Goal: Information Seeking & Learning: Learn about a topic

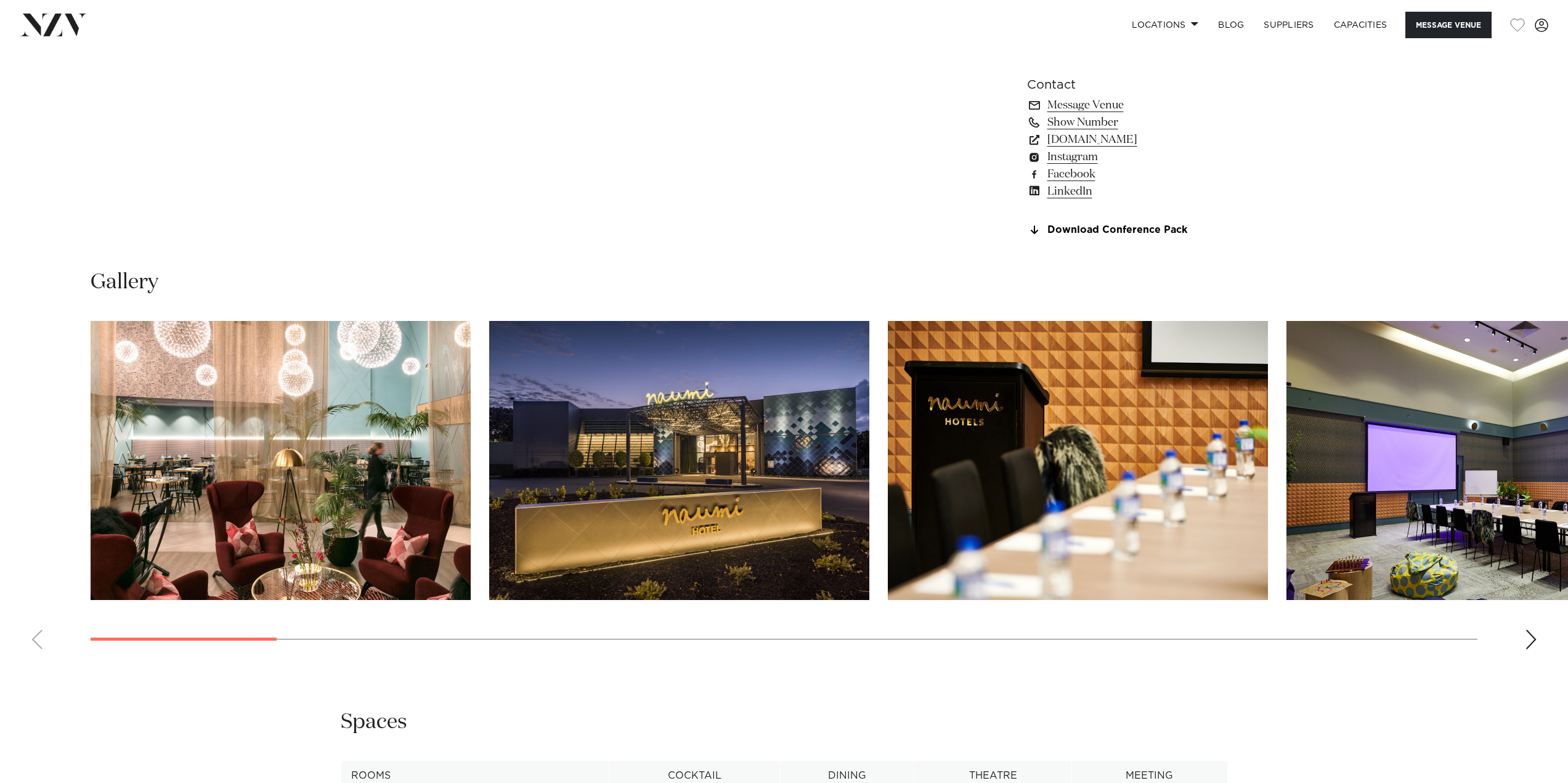
scroll to position [1231, 0]
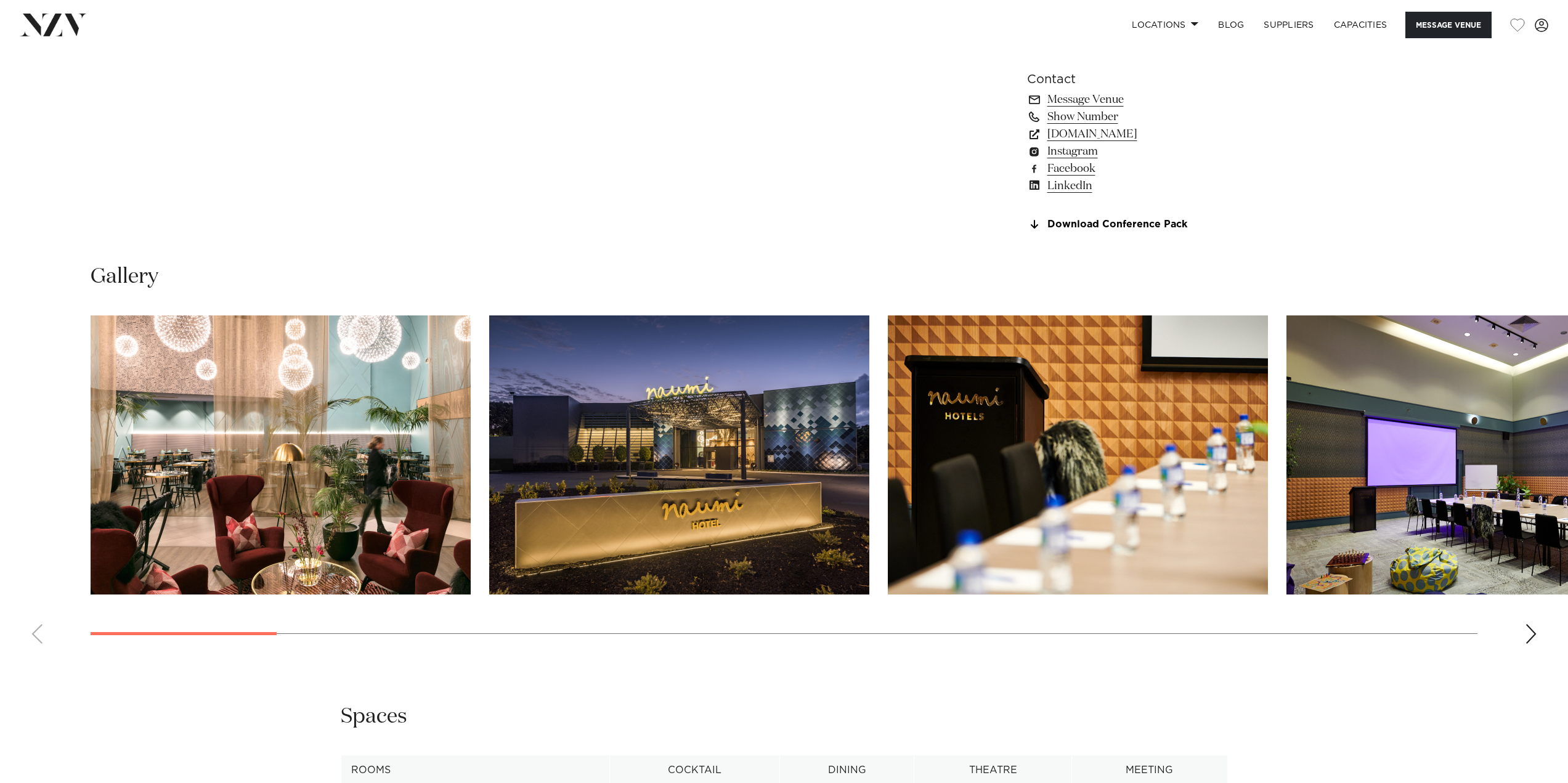
click at [1532, 644] on div "Next slide" at bounding box center [1531, 633] width 12 height 19
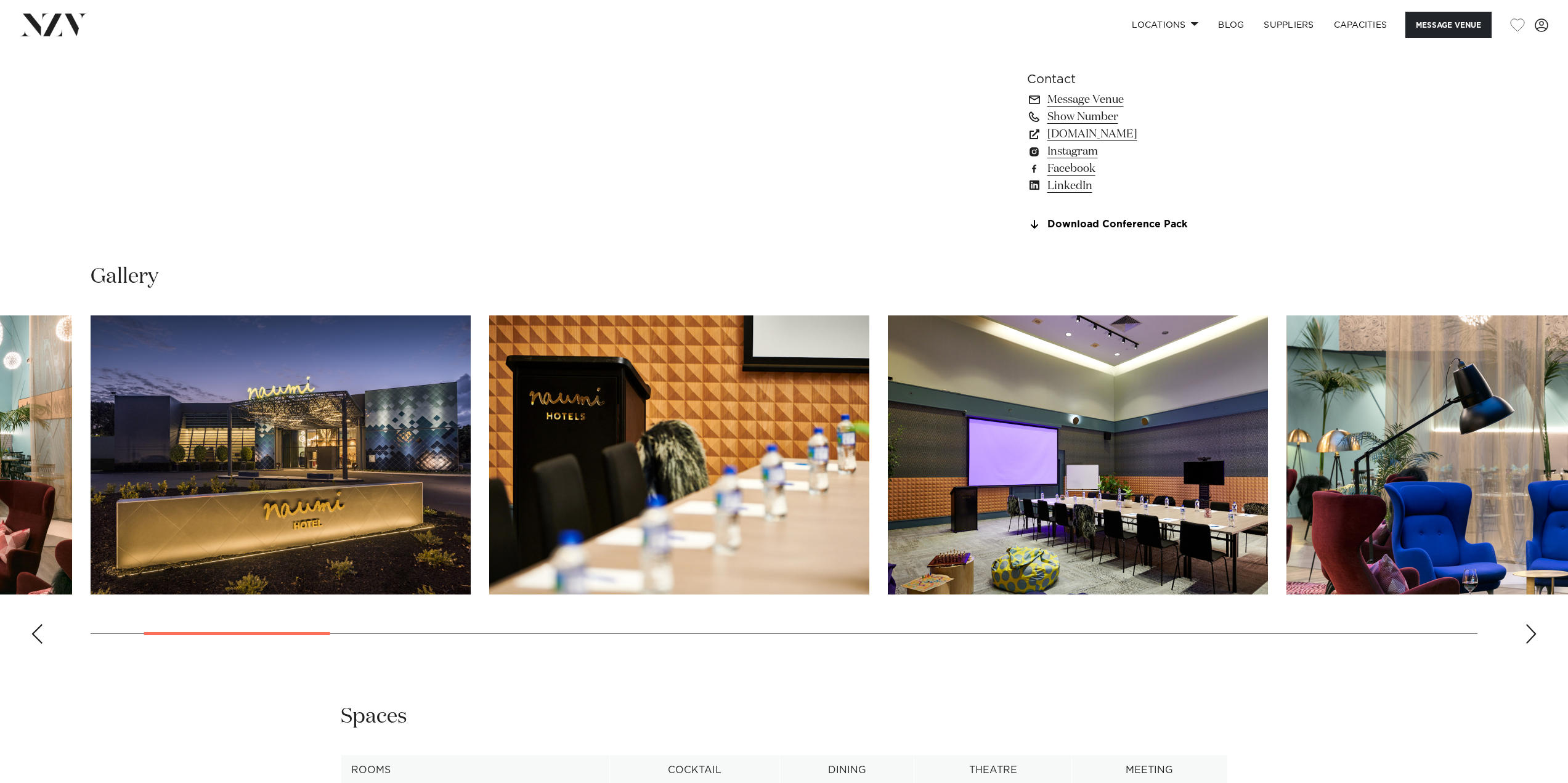
click at [1532, 644] on div "Next slide" at bounding box center [1531, 633] width 12 height 19
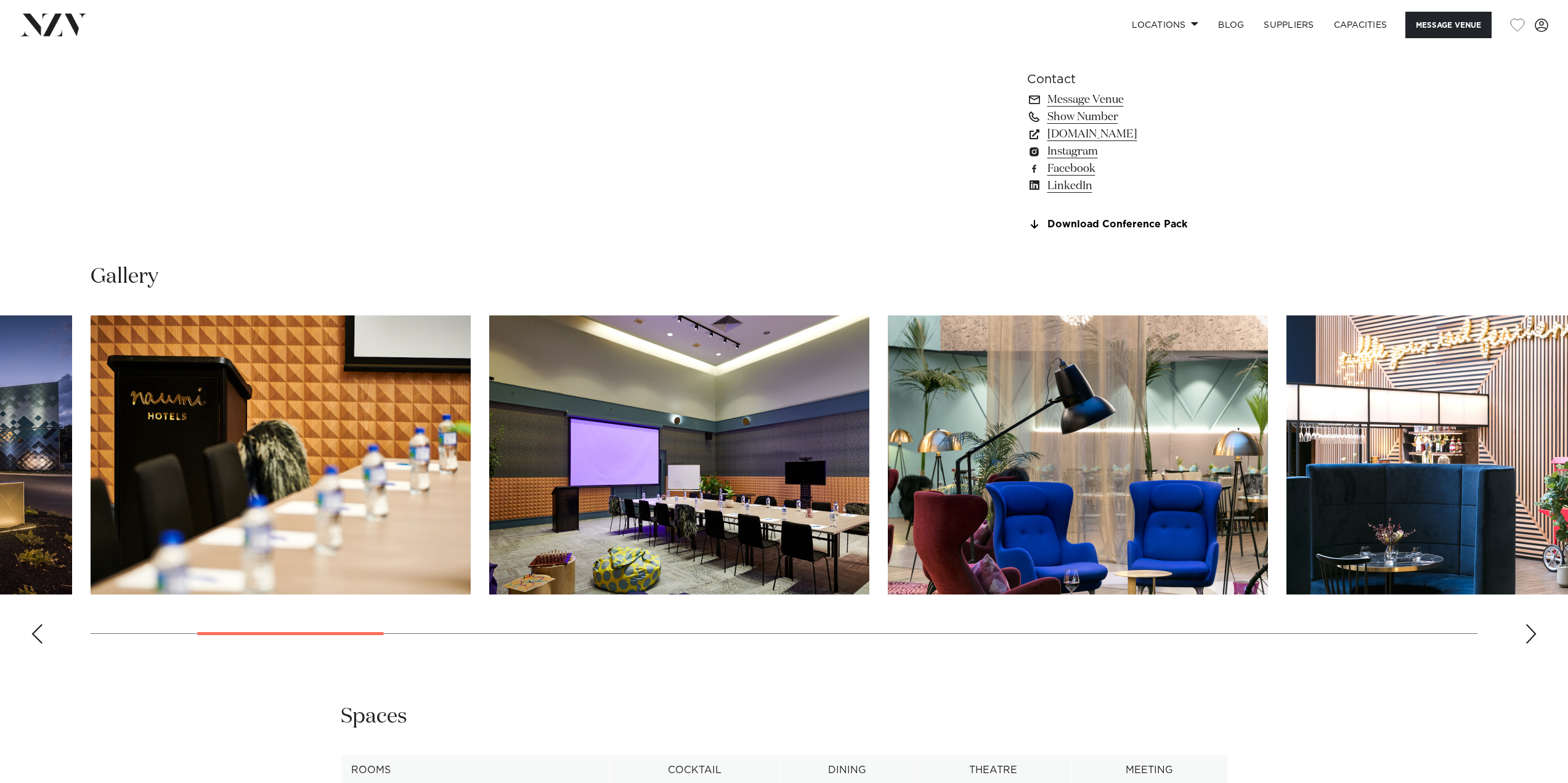
click at [1529, 644] on div "Next slide" at bounding box center [1531, 633] width 12 height 19
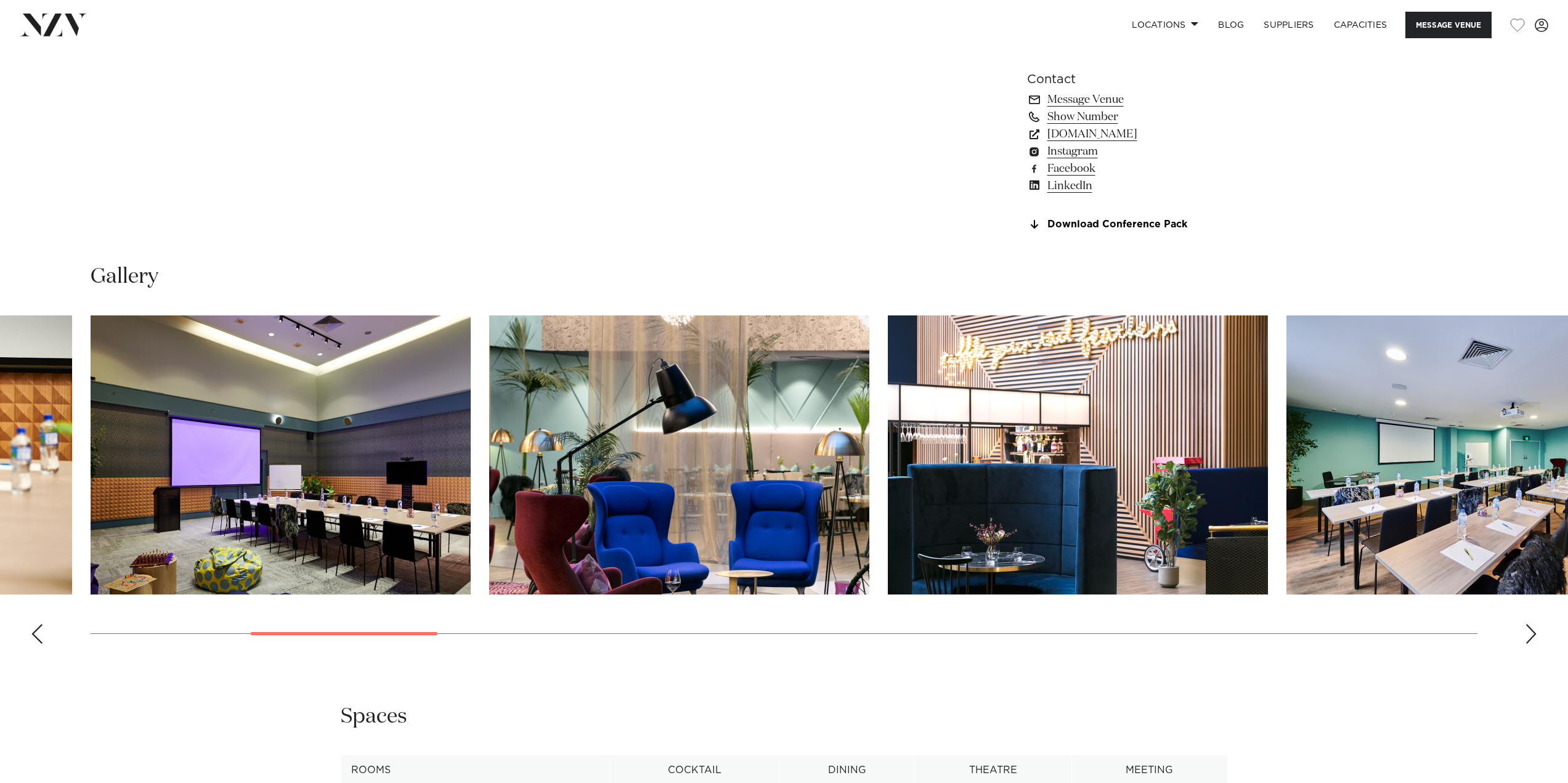
click at [1529, 644] on div "Next slide" at bounding box center [1531, 633] width 12 height 19
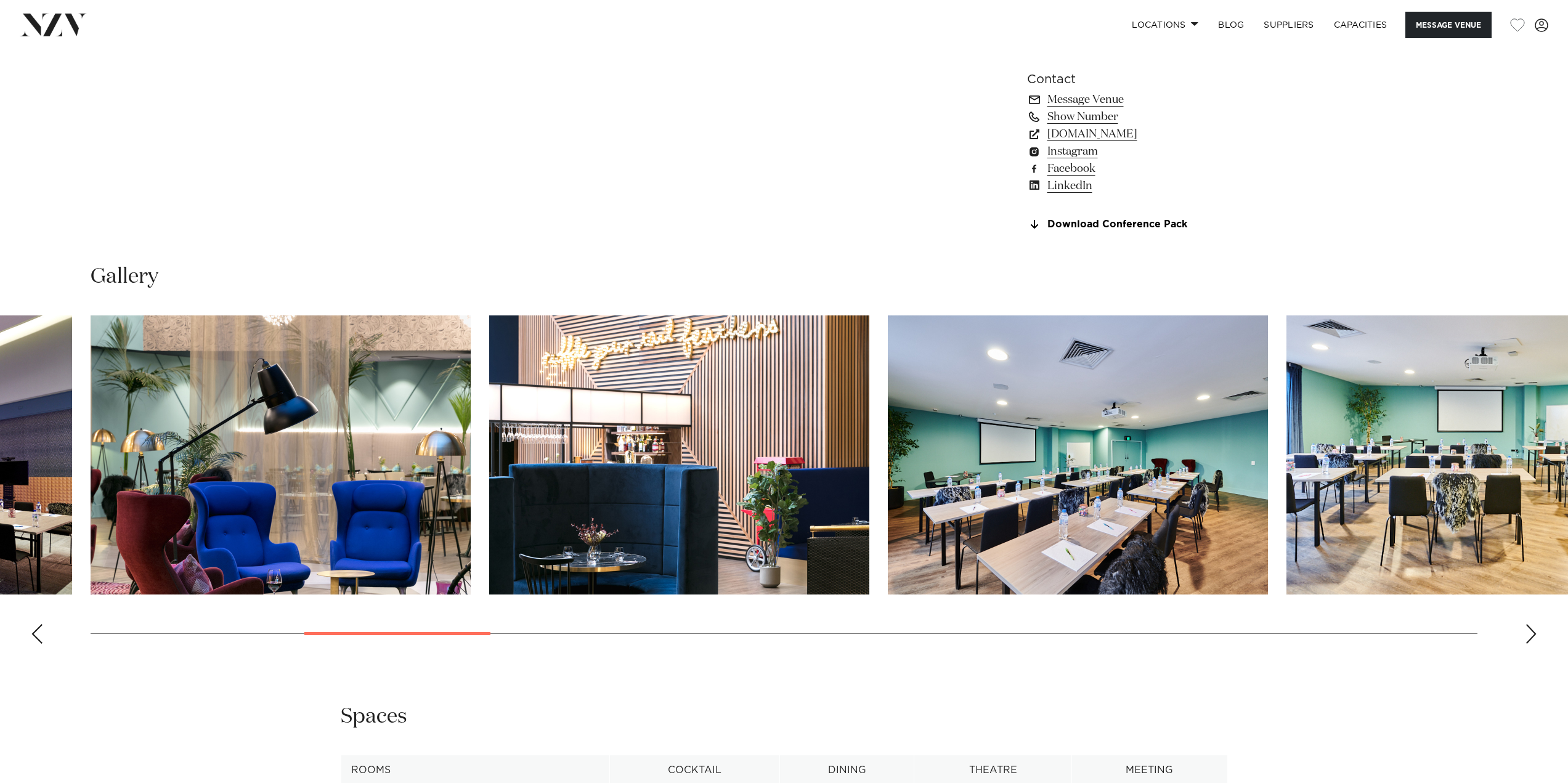
click at [1529, 644] on div "Next slide" at bounding box center [1531, 633] width 12 height 19
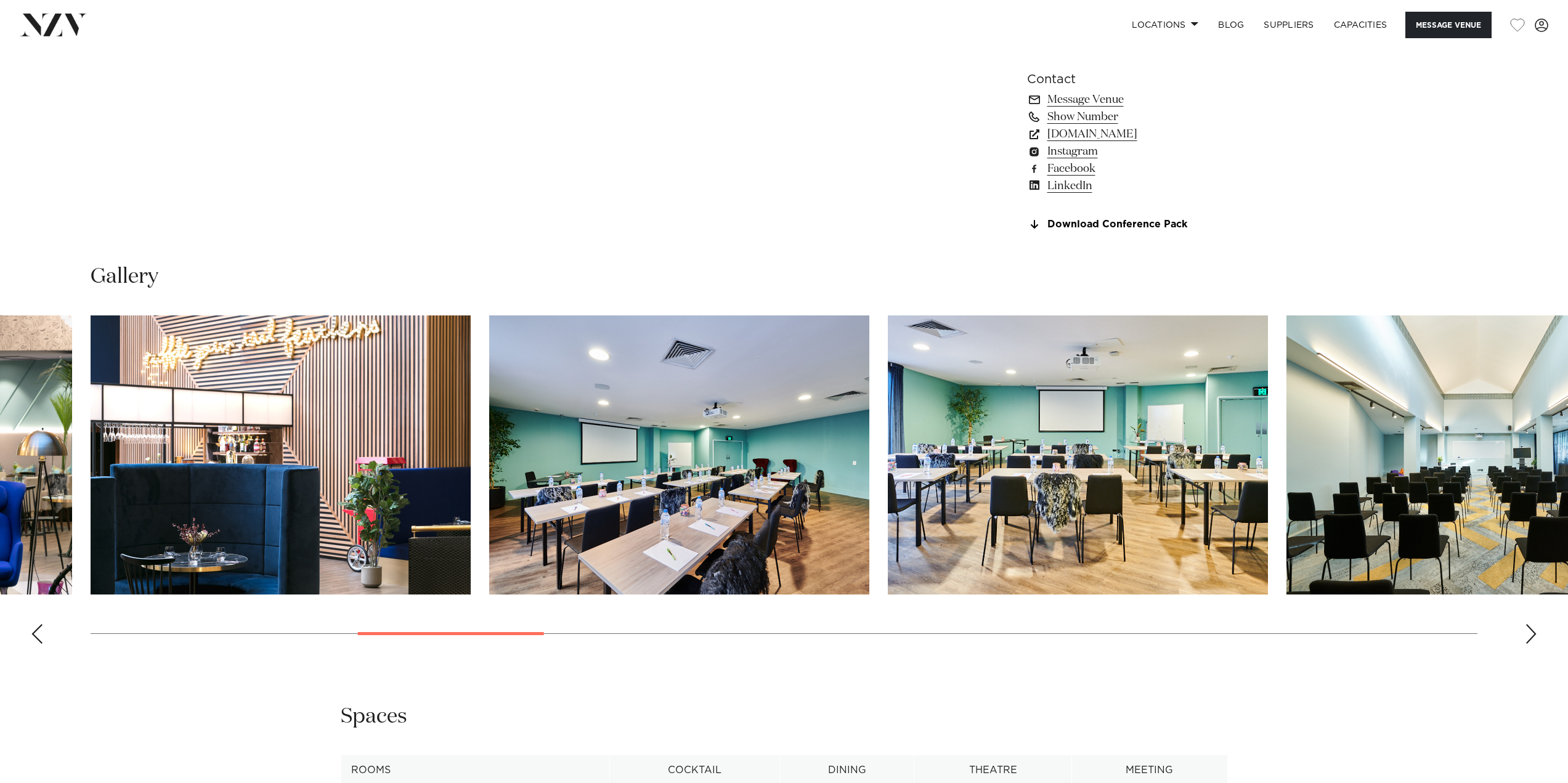
click at [1529, 644] on div "Next slide" at bounding box center [1531, 633] width 12 height 19
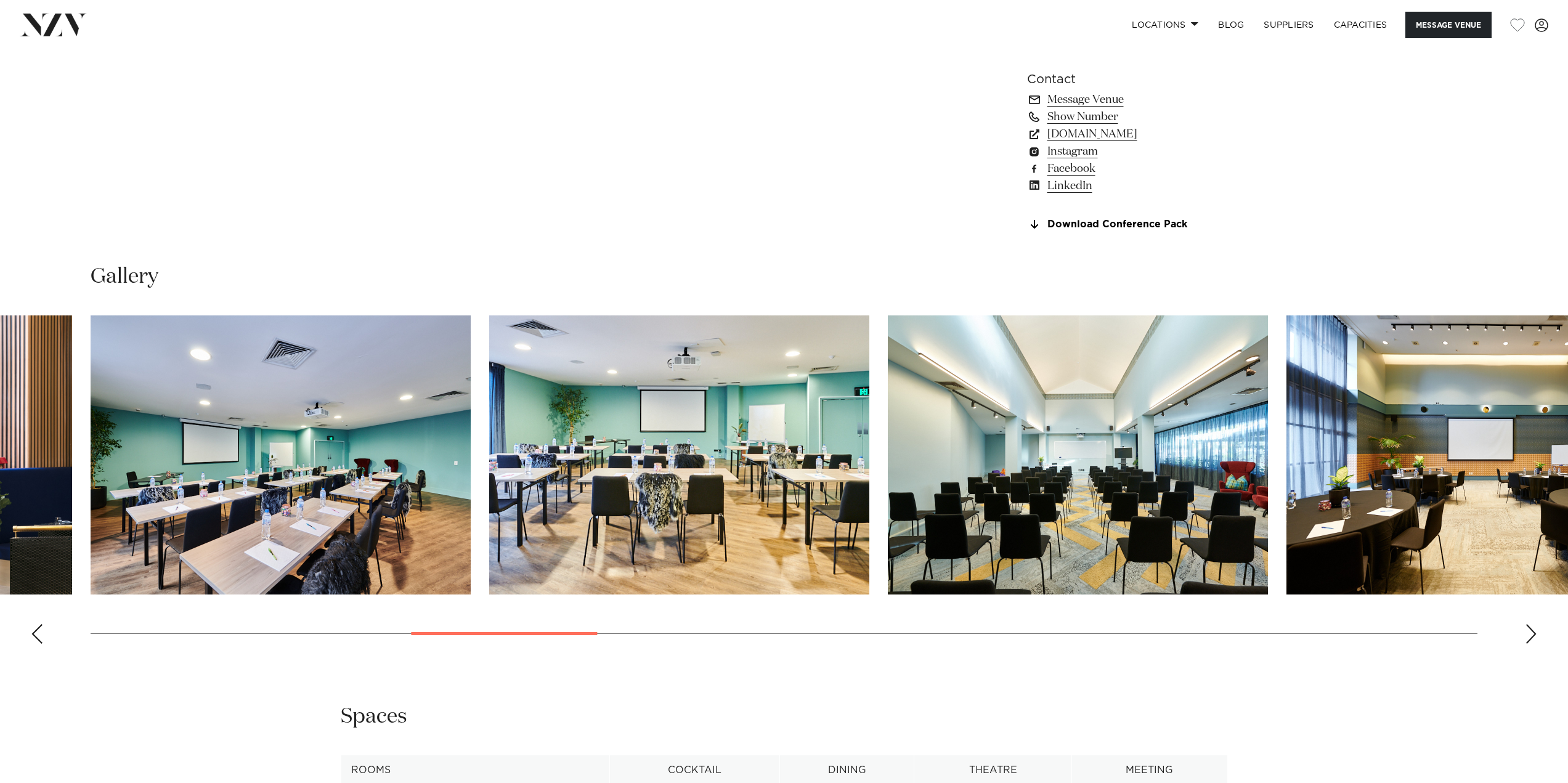
click at [1529, 644] on div "Next slide" at bounding box center [1531, 633] width 12 height 19
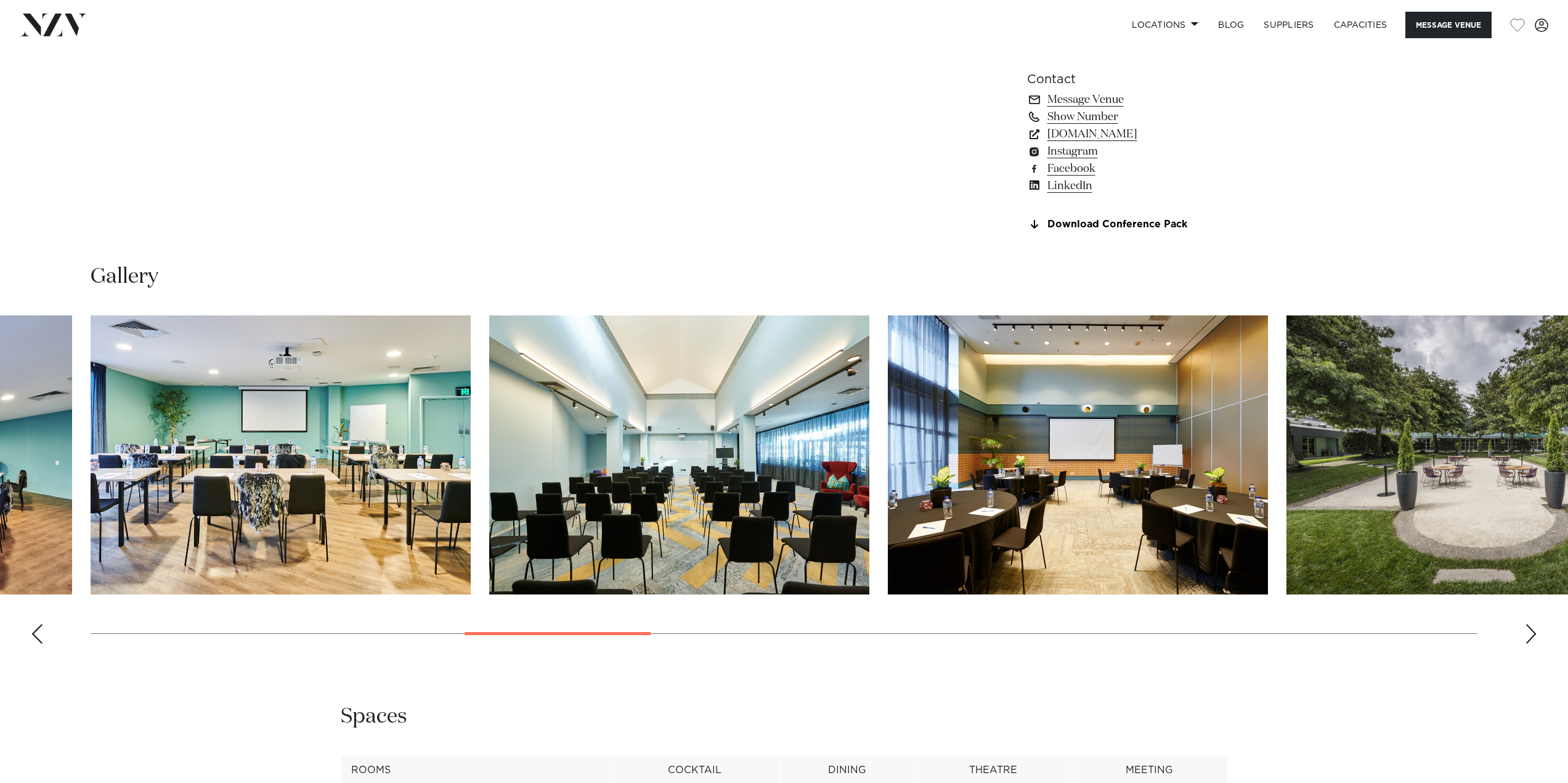
click at [1526, 644] on div "Next slide" at bounding box center [1531, 633] width 12 height 19
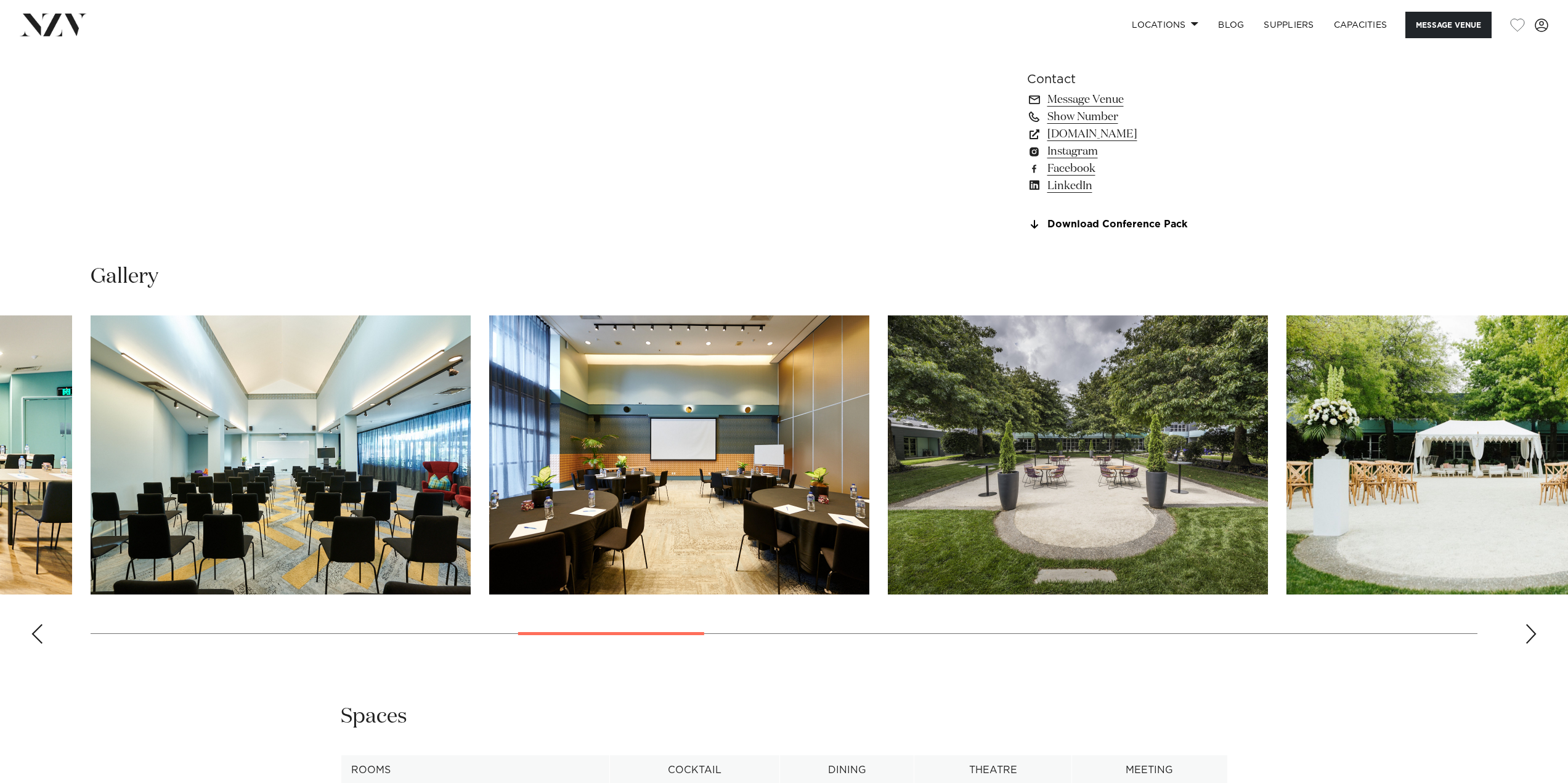
click at [1526, 644] on div "Next slide" at bounding box center [1531, 633] width 12 height 19
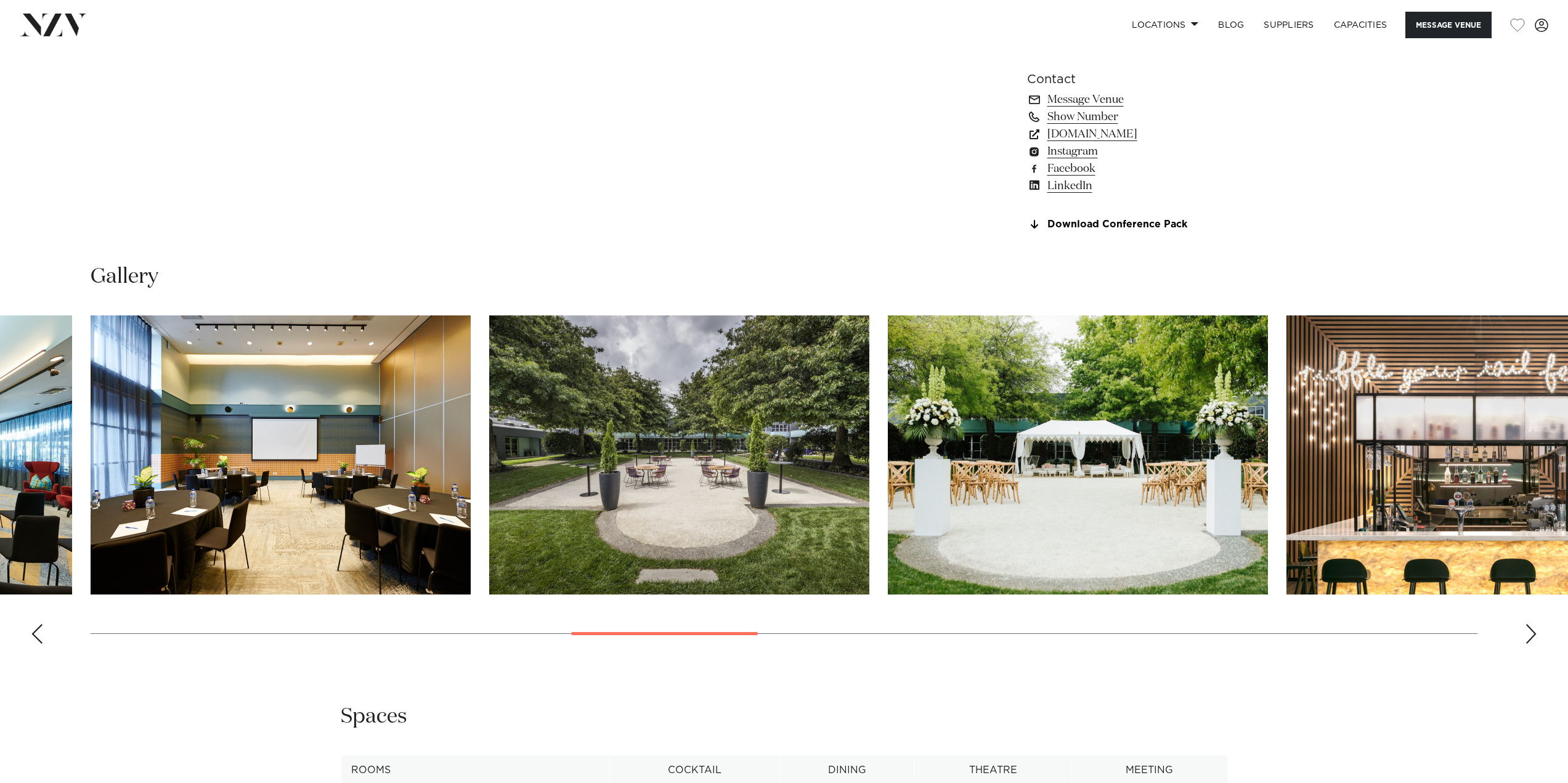
click at [1526, 644] on div "Next slide" at bounding box center [1531, 633] width 12 height 19
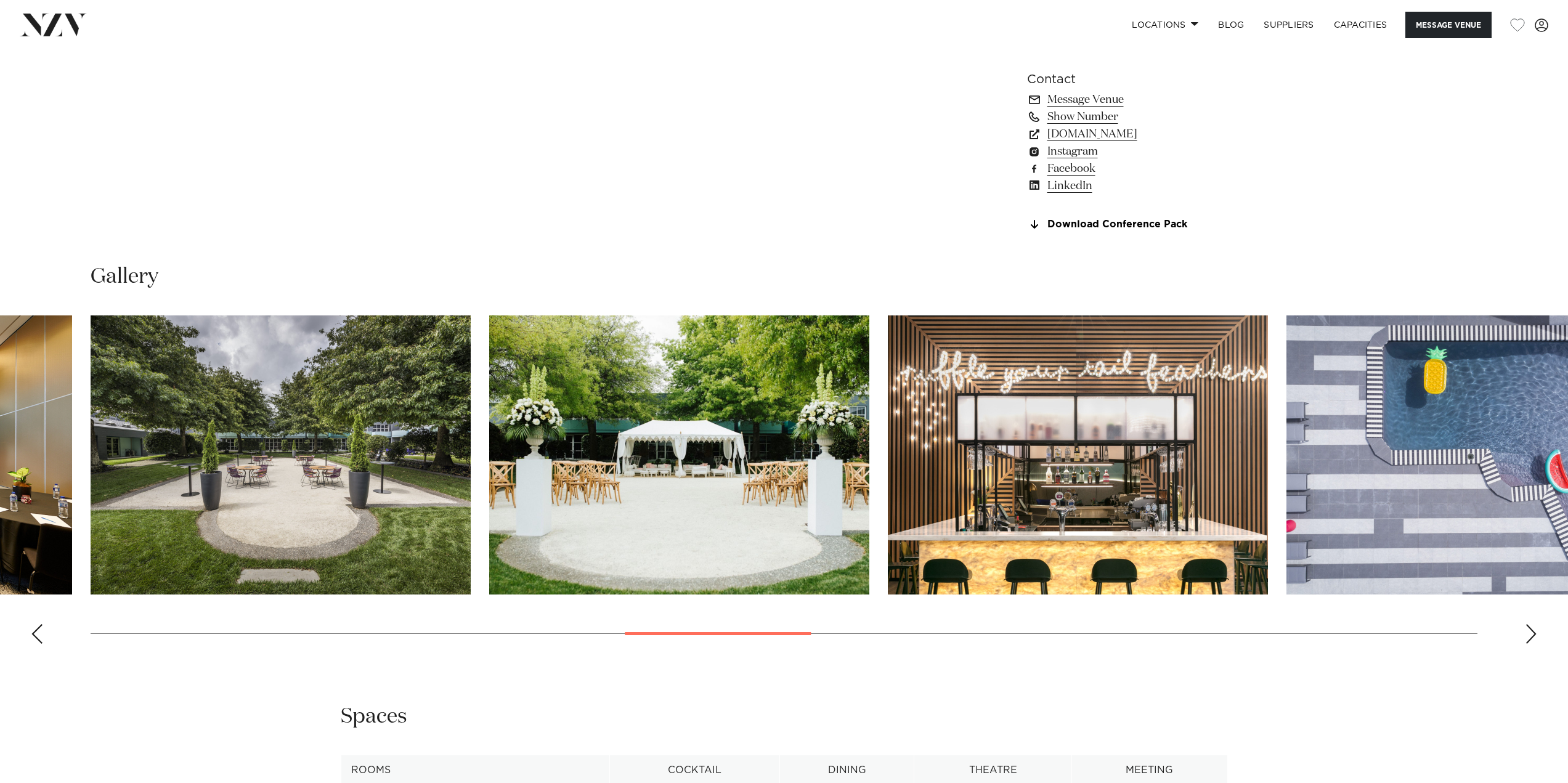
click at [1526, 644] on div "Next slide" at bounding box center [1531, 633] width 12 height 19
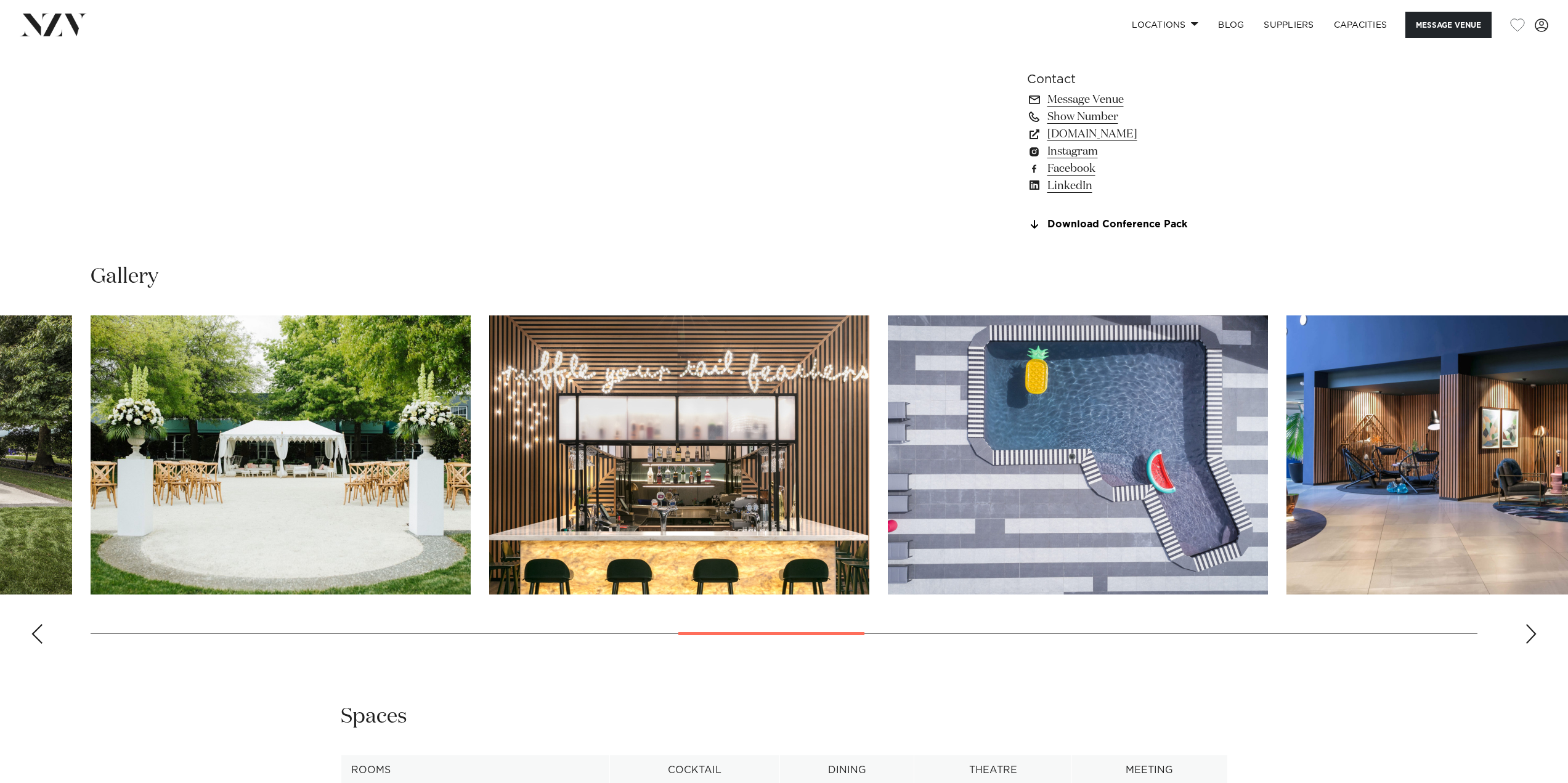
click at [1526, 644] on div "Next slide" at bounding box center [1531, 633] width 12 height 19
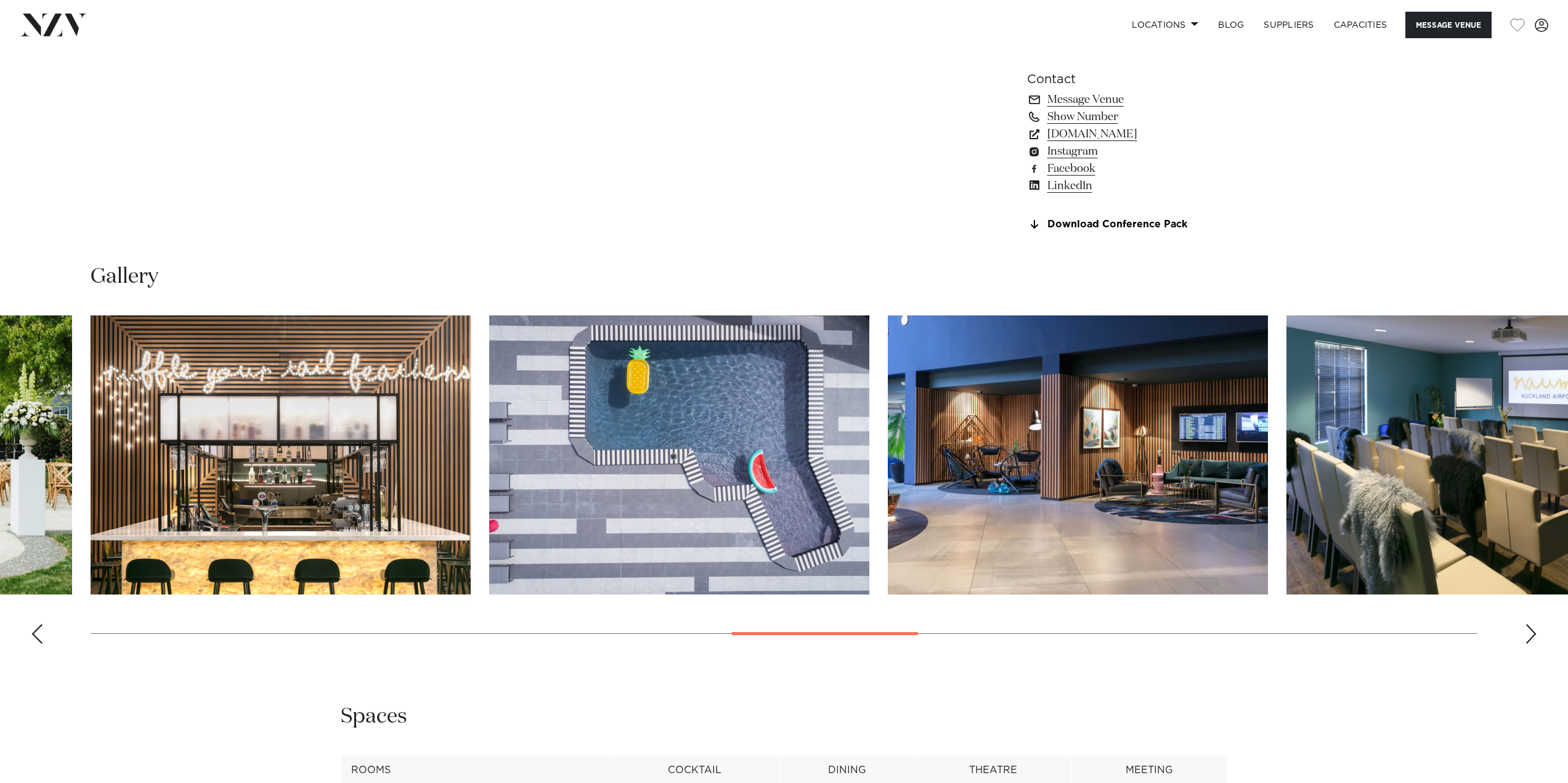
click at [1526, 644] on div "Next slide" at bounding box center [1531, 633] width 12 height 19
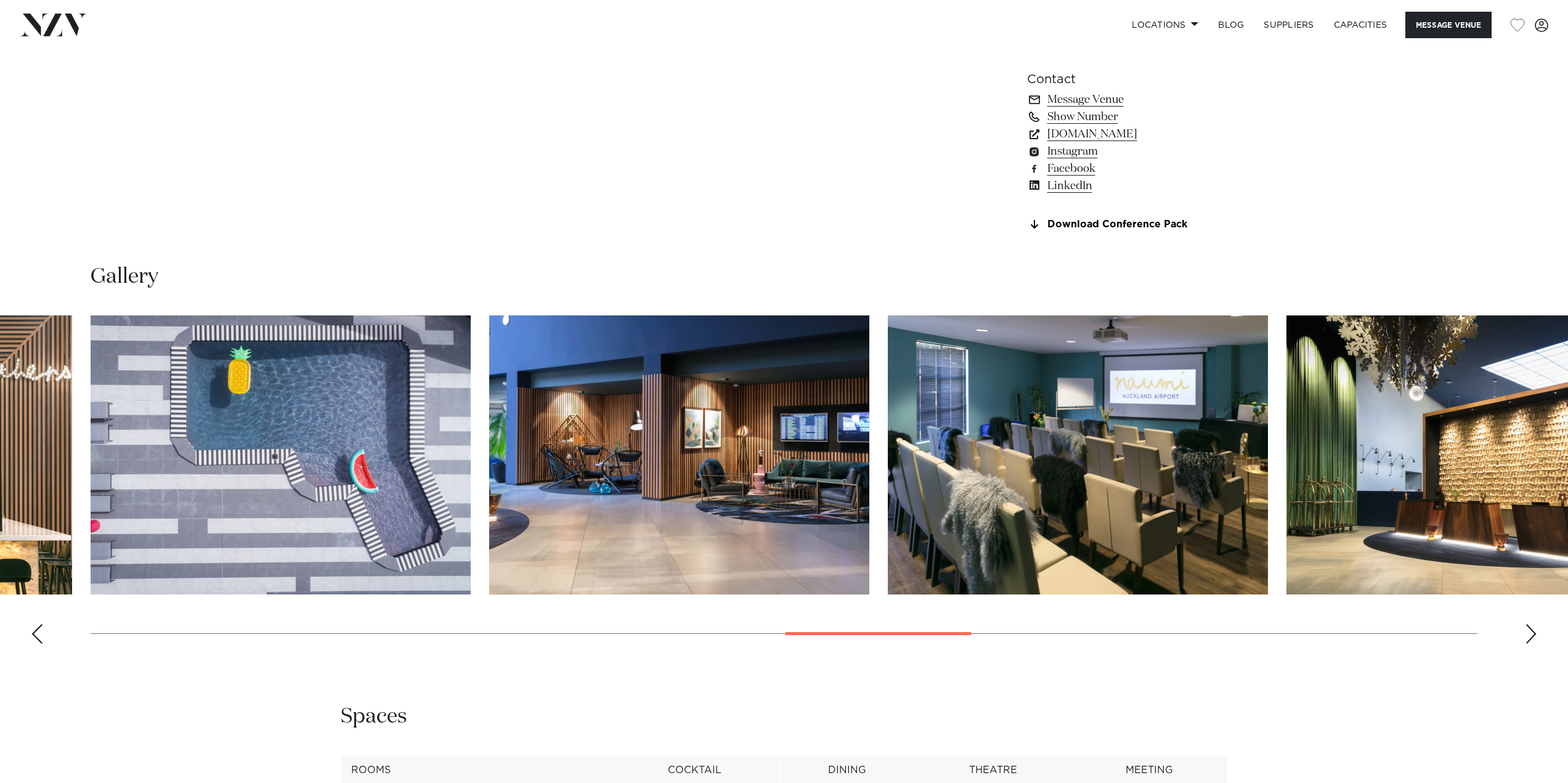
click at [1526, 644] on div "Next slide" at bounding box center [1531, 633] width 12 height 19
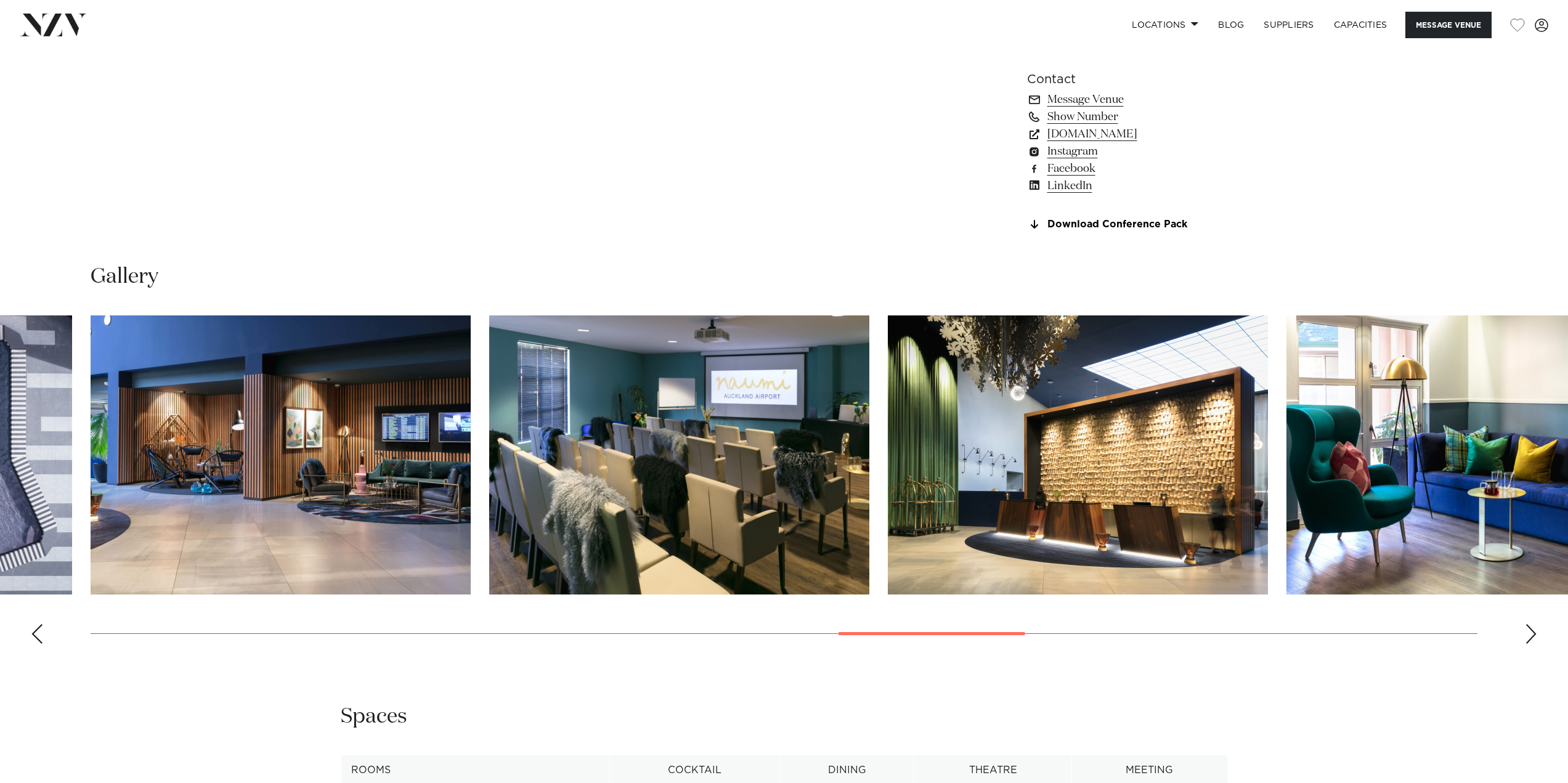
click at [1526, 644] on div "Next slide" at bounding box center [1531, 633] width 12 height 19
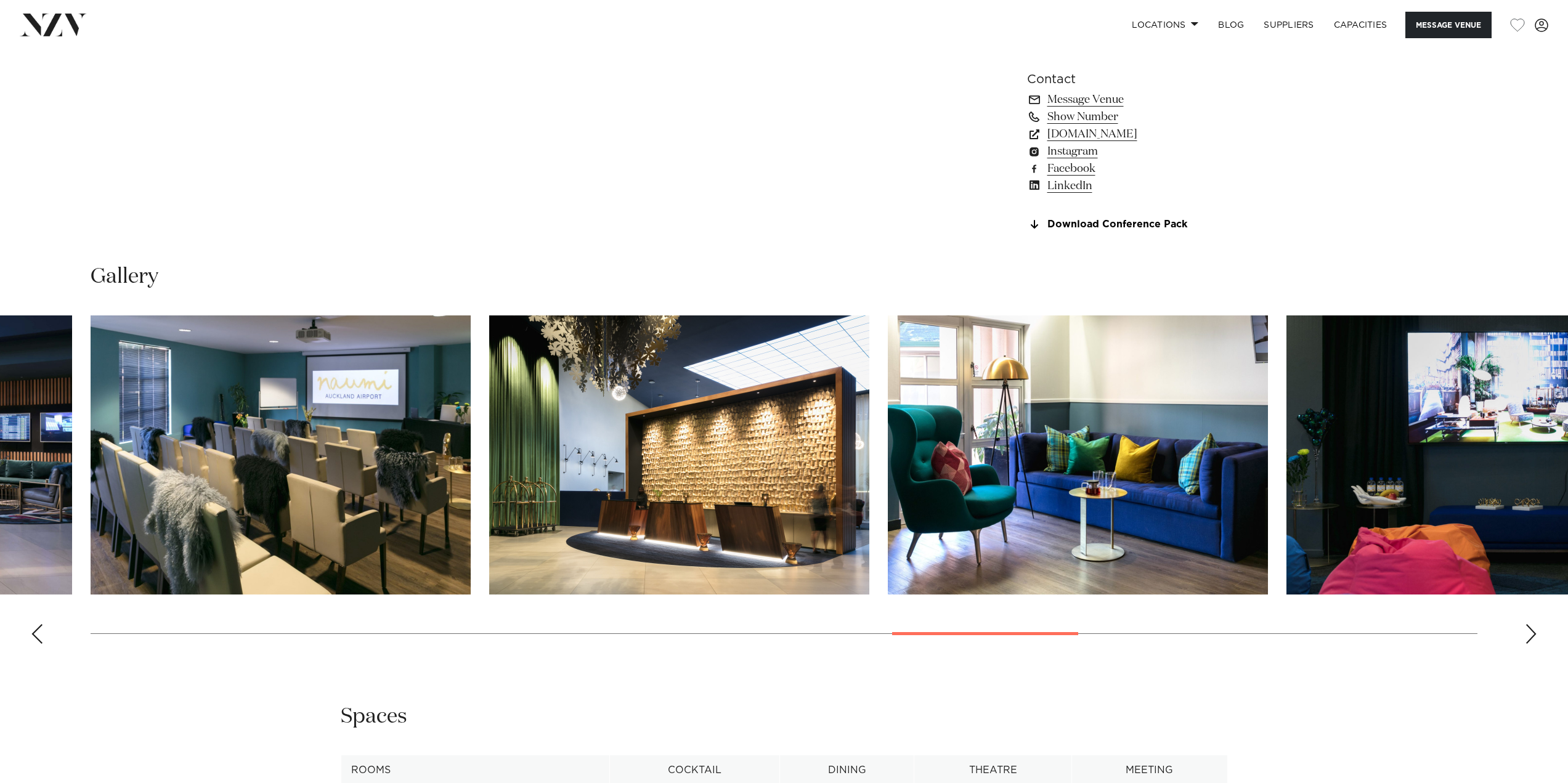
click at [1526, 644] on div "Next slide" at bounding box center [1531, 633] width 12 height 19
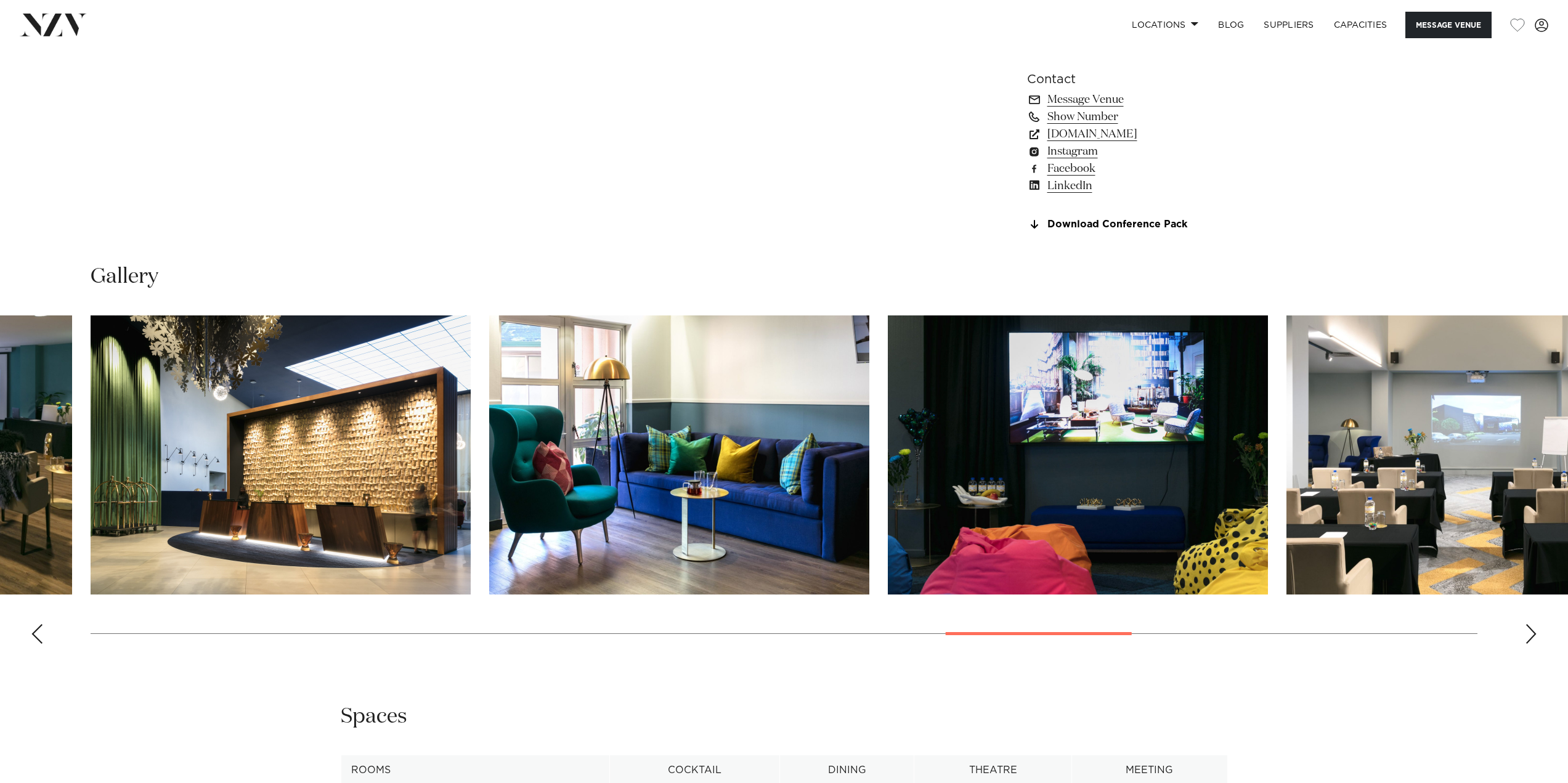
click at [1525, 644] on div "Next slide" at bounding box center [1531, 633] width 12 height 19
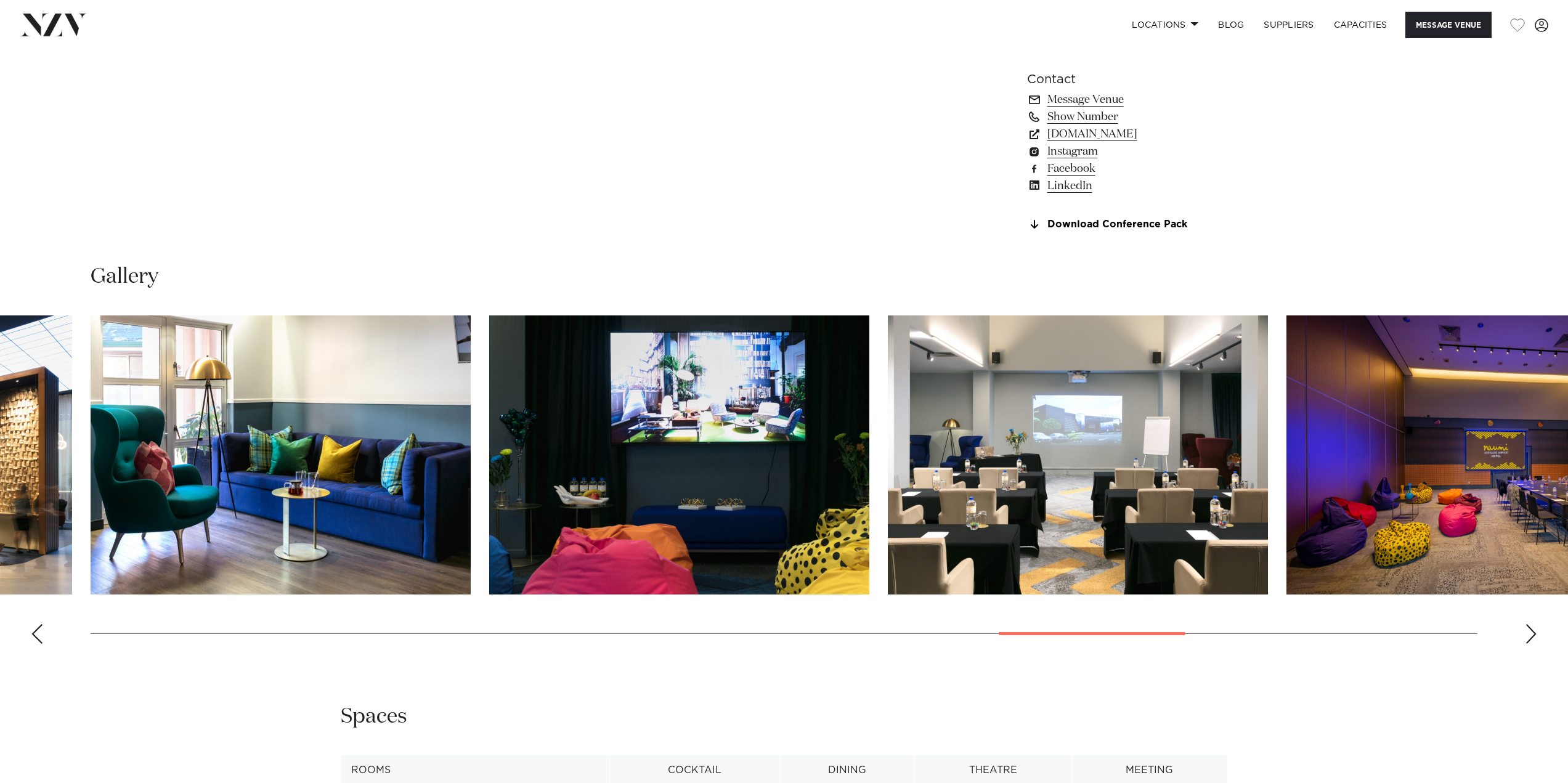
click at [1525, 644] on div "Next slide" at bounding box center [1531, 633] width 12 height 19
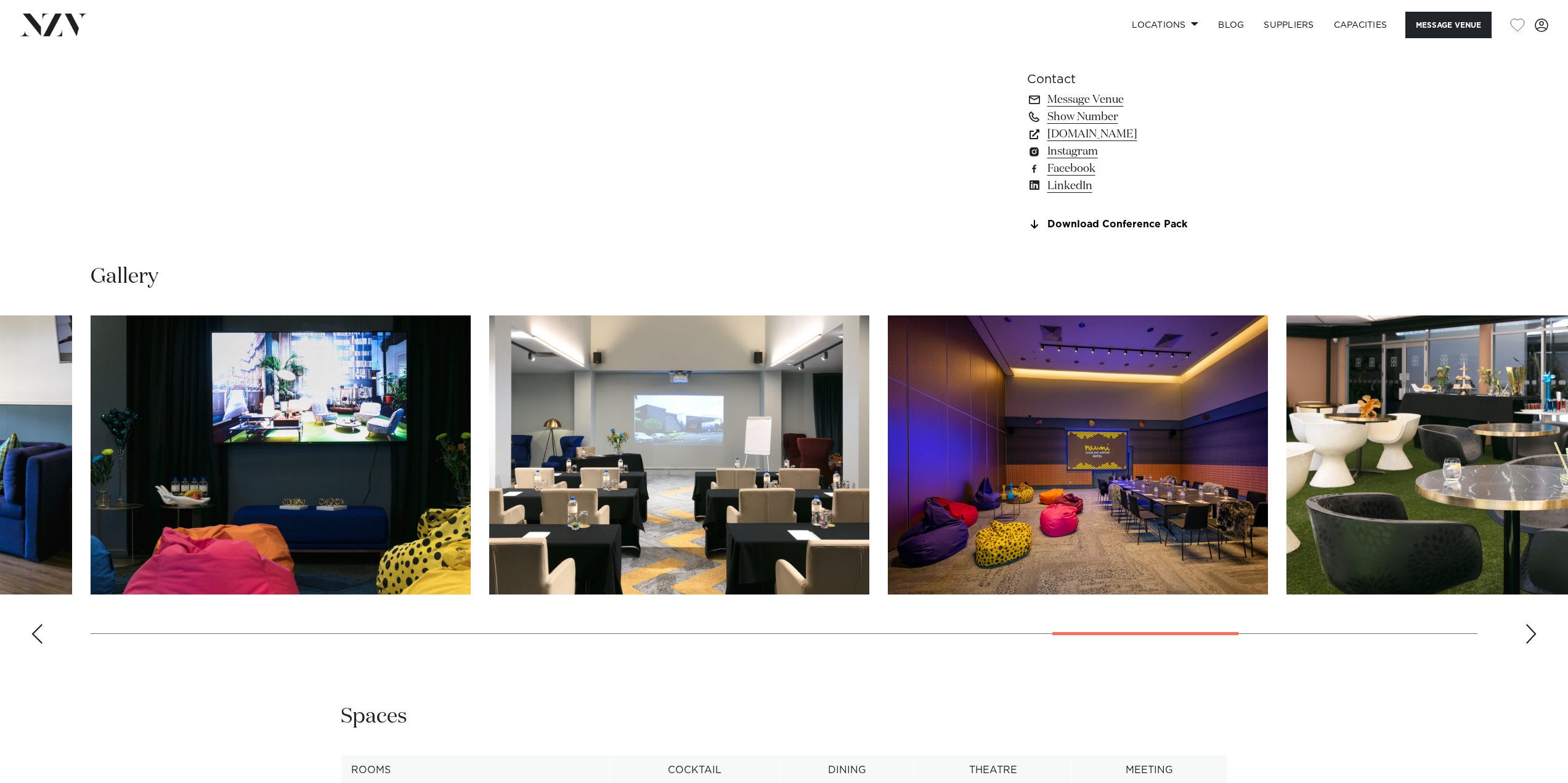
click at [1525, 644] on div "Next slide" at bounding box center [1531, 633] width 12 height 19
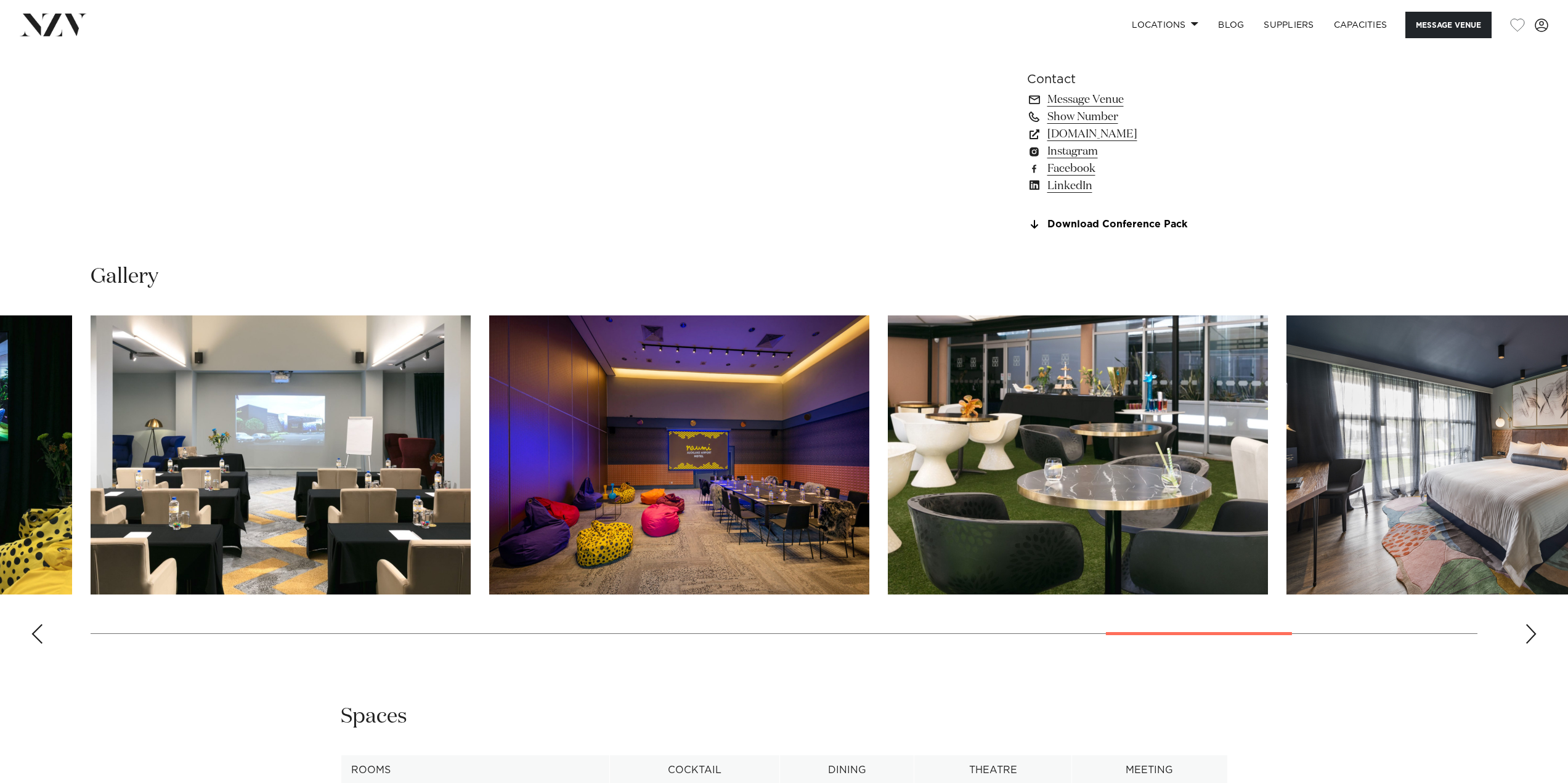
click at [1519, 653] on swiper-container at bounding box center [784, 484] width 1568 height 338
click at [1527, 644] on div "Next slide" at bounding box center [1531, 633] width 12 height 19
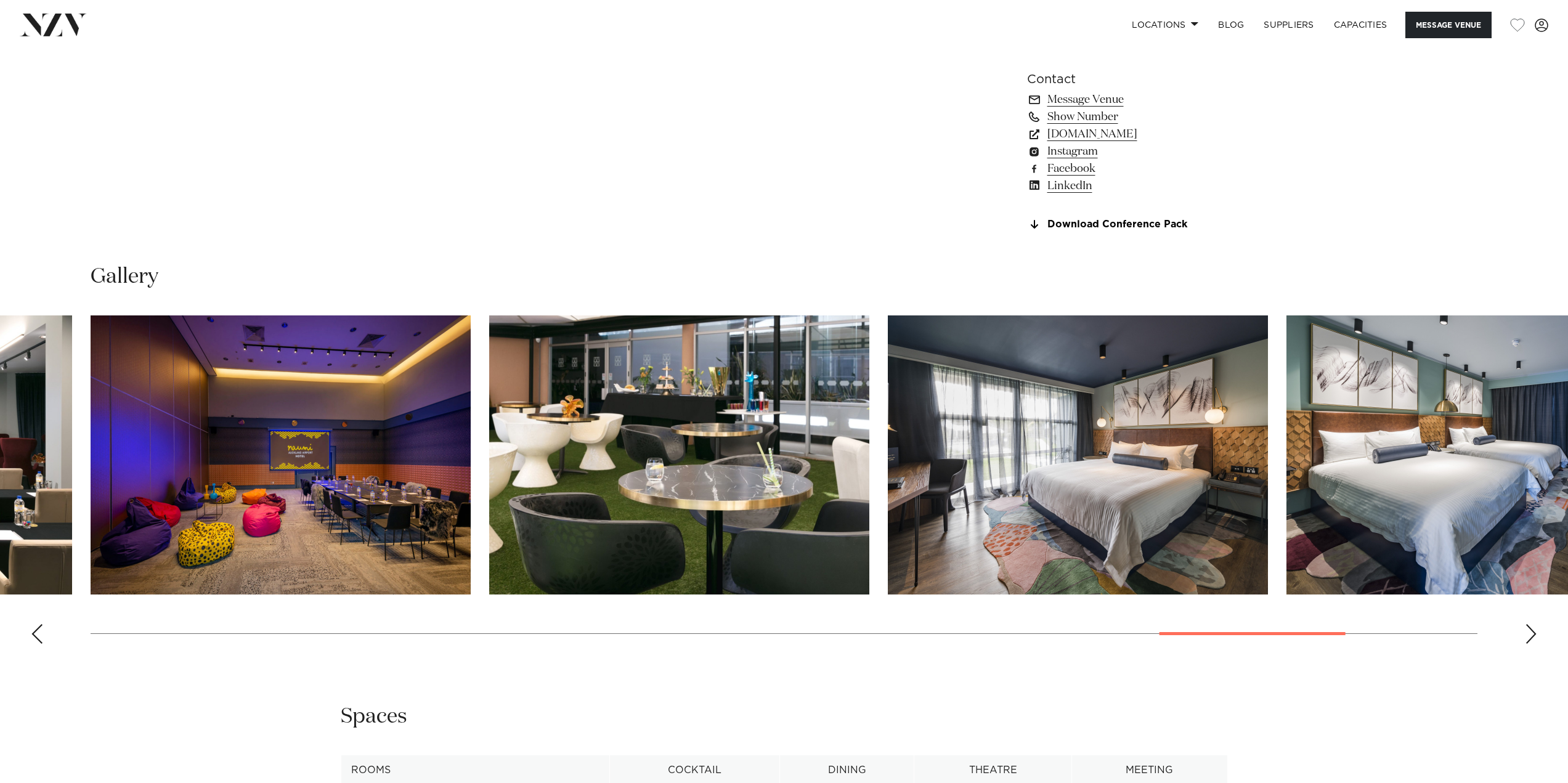
click at [1530, 644] on div "Next slide" at bounding box center [1531, 633] width 12 height 19
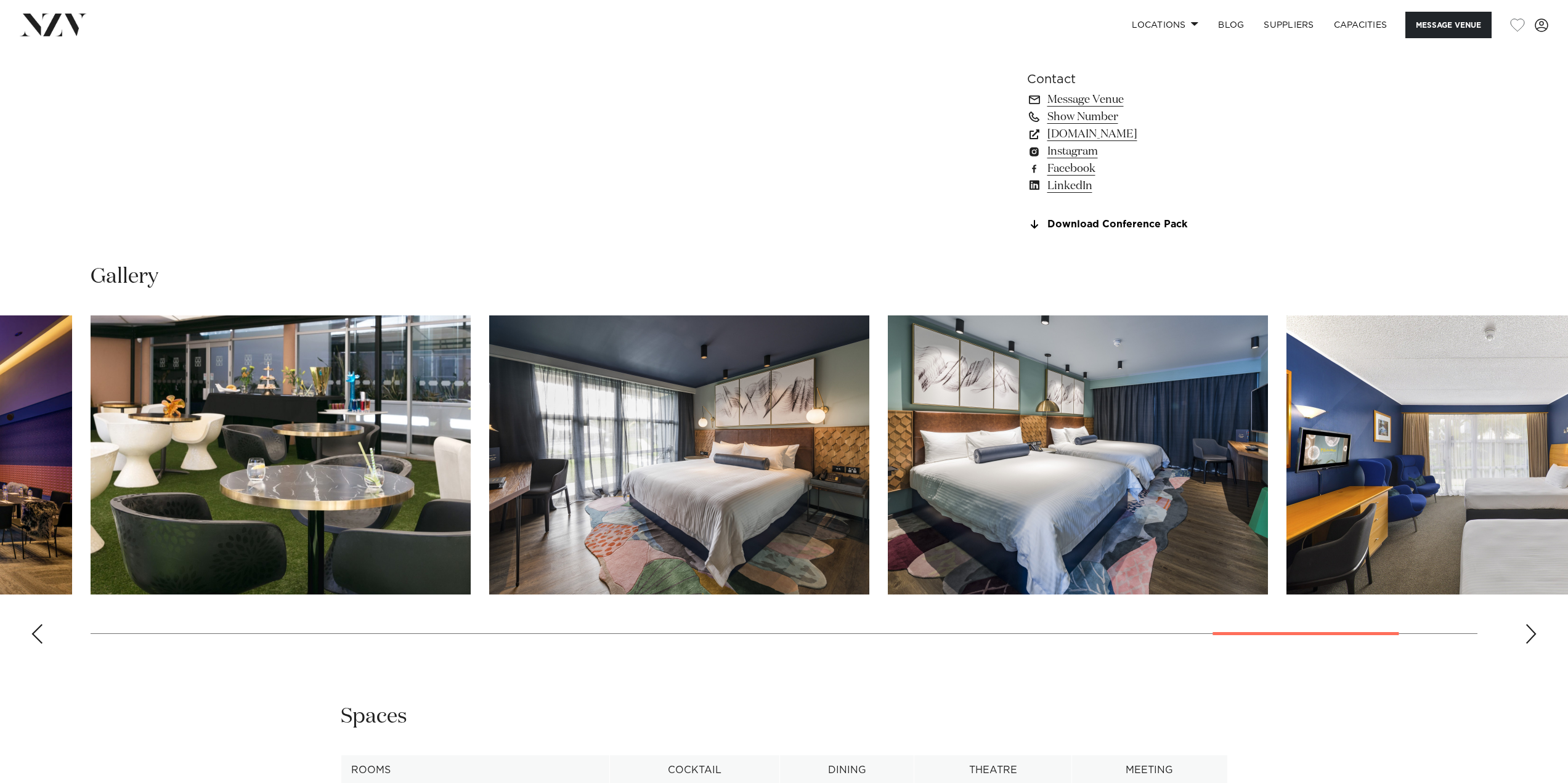
click at [1530, 644] on div "Next slide" at bounding box center [1531, 633] width 12 height 19
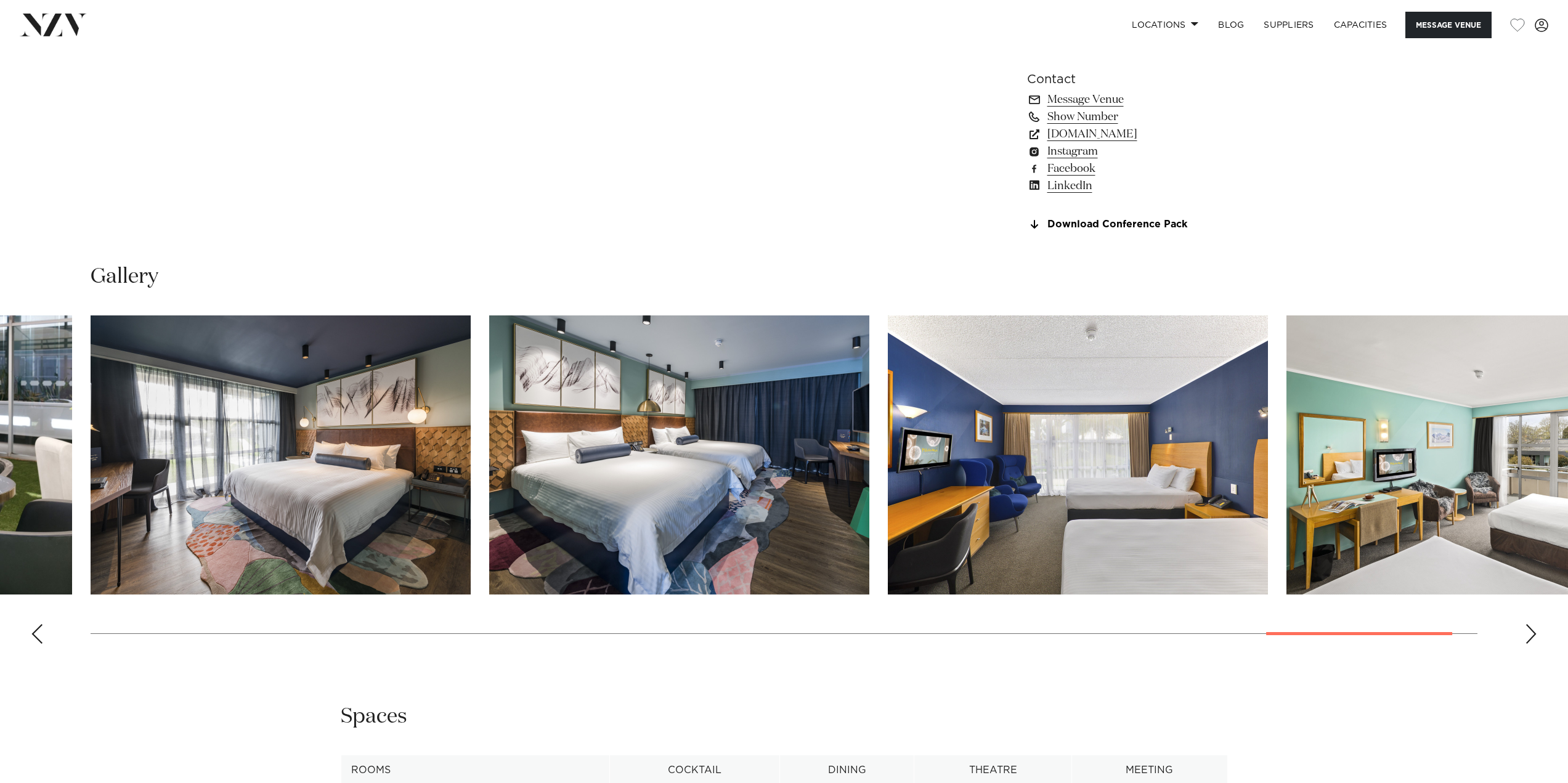
click at [1530, 644] on div "Next slide" at bounding box center [1531, 633] width 12 height 19
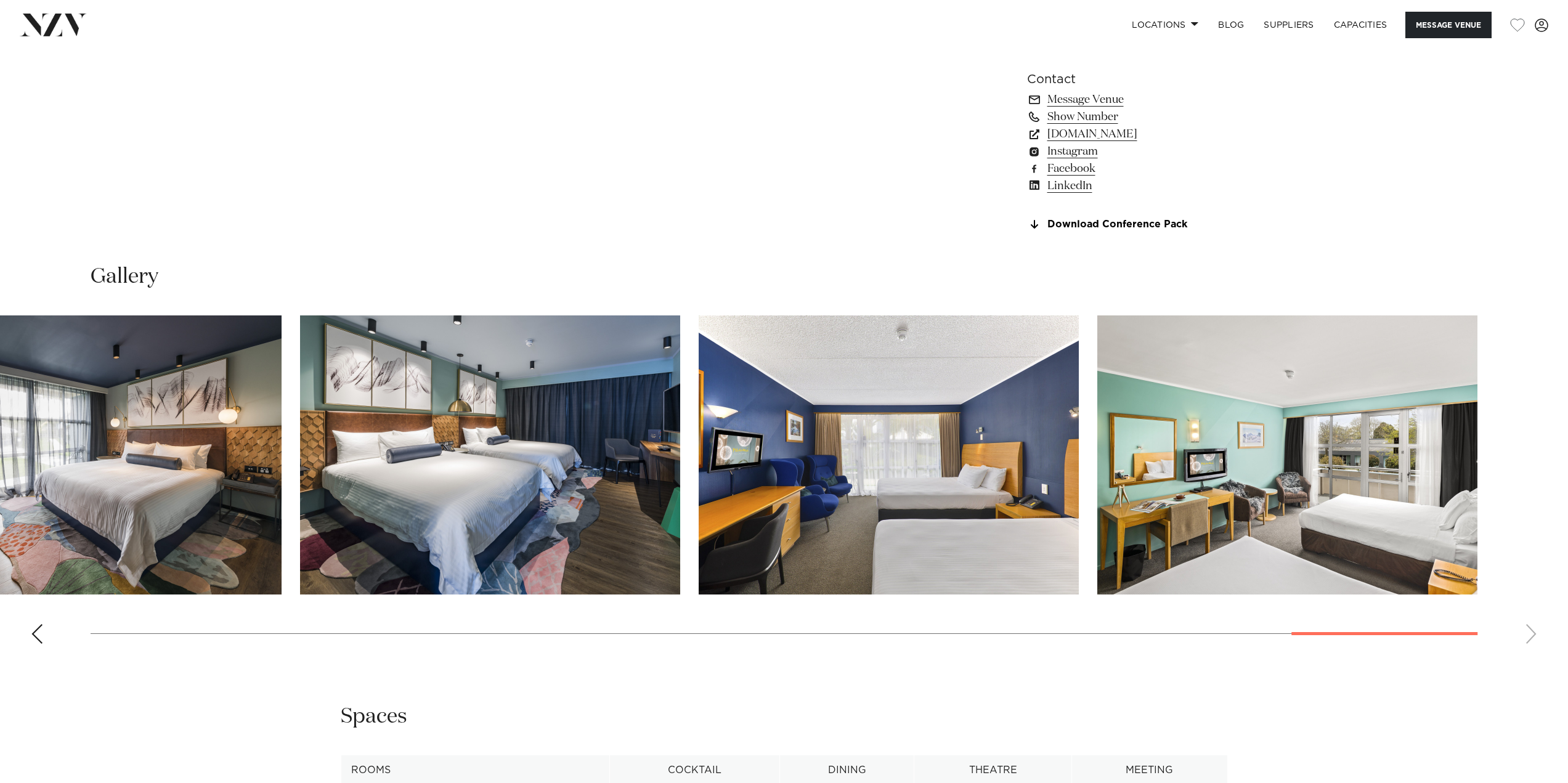
click at [1529, 653] on swiper-container at bounding box center [784, 484] width 1568 height 338
click at [1389, 653] on swiper-container at bounding box center [784, 484] width 1568 height 338
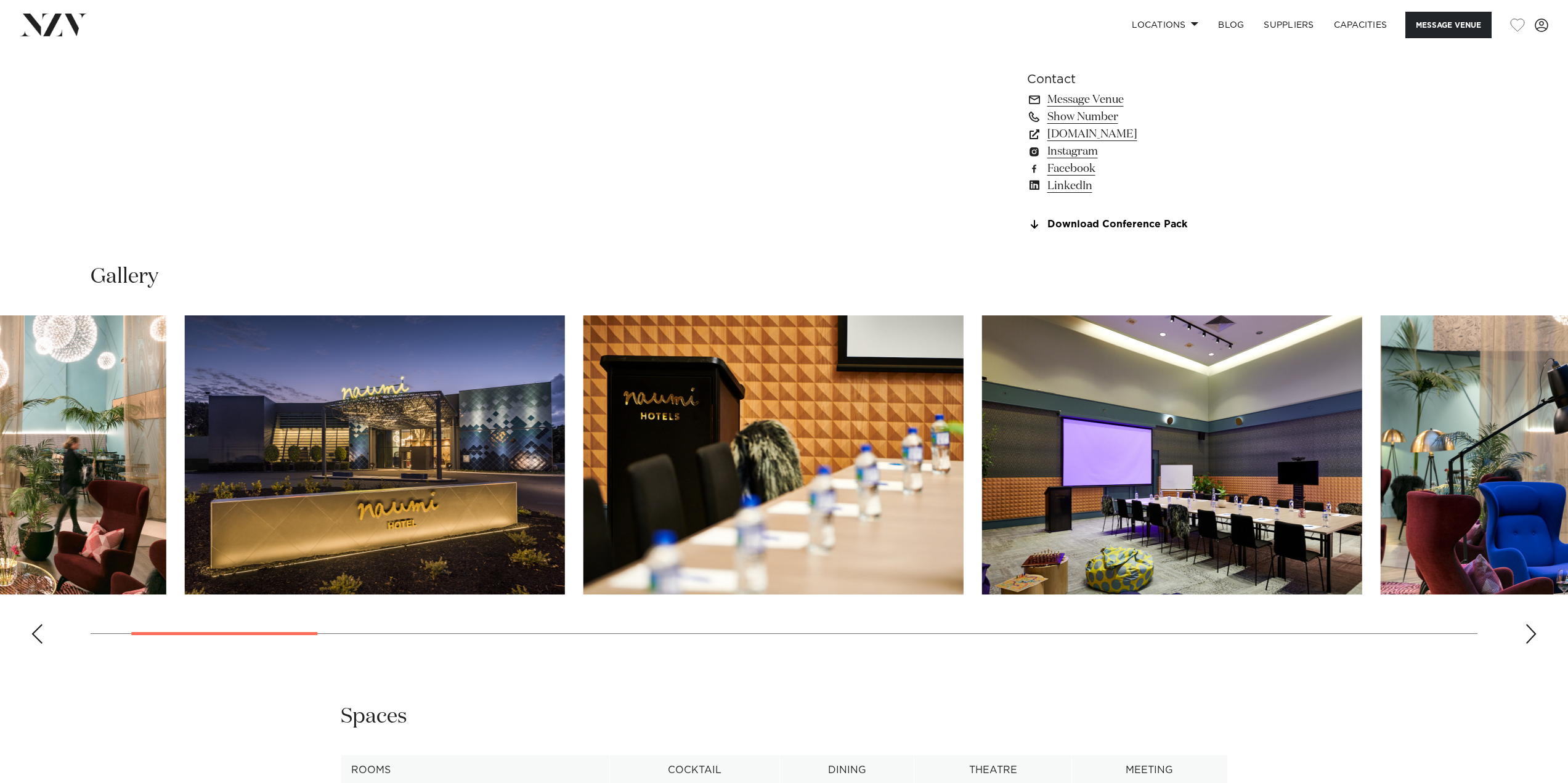
click at [222, 653] on swiper-container at bounding box center [784, 484] width 1568 height 338
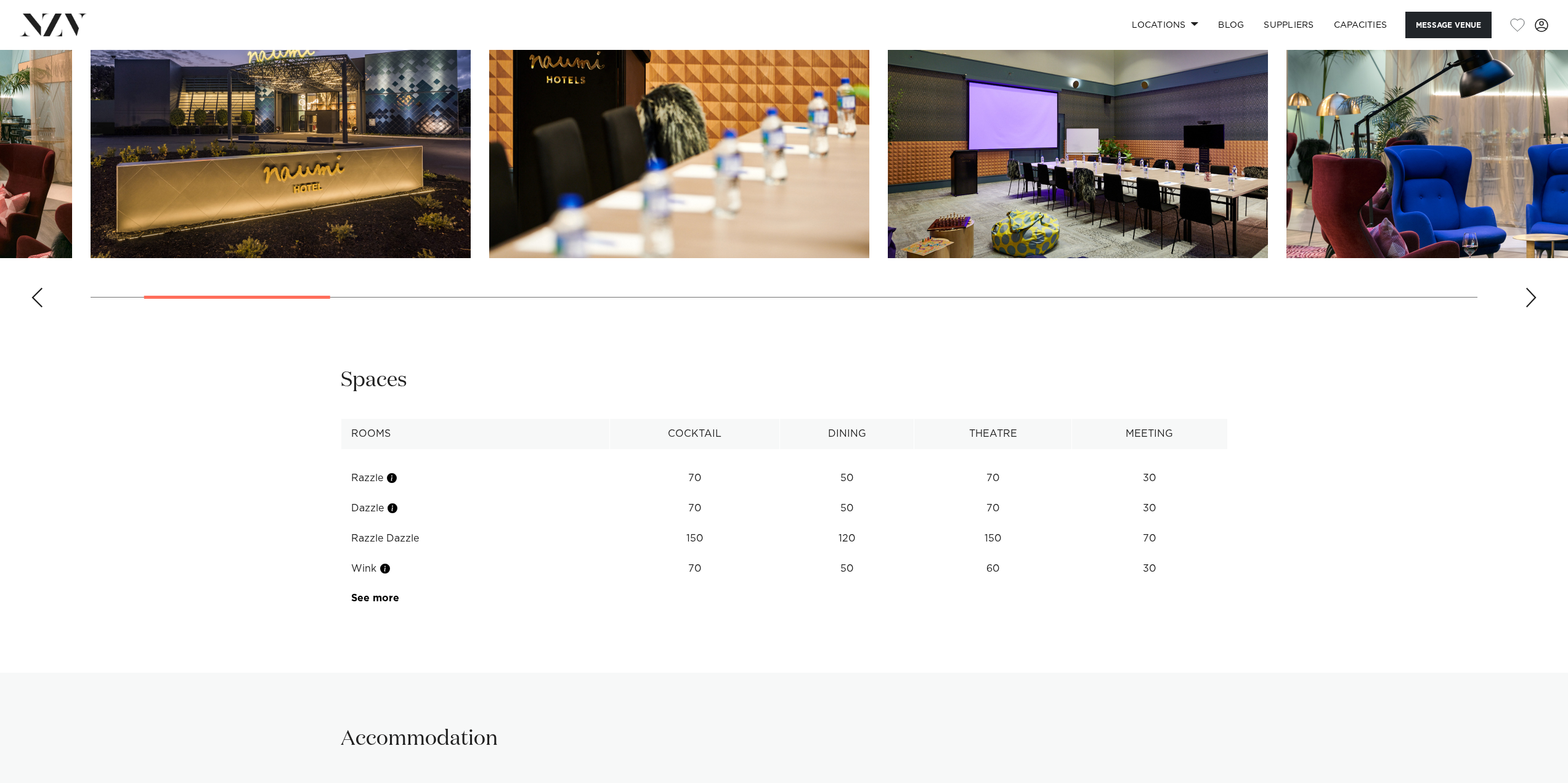
scroll to position [1601, 0]
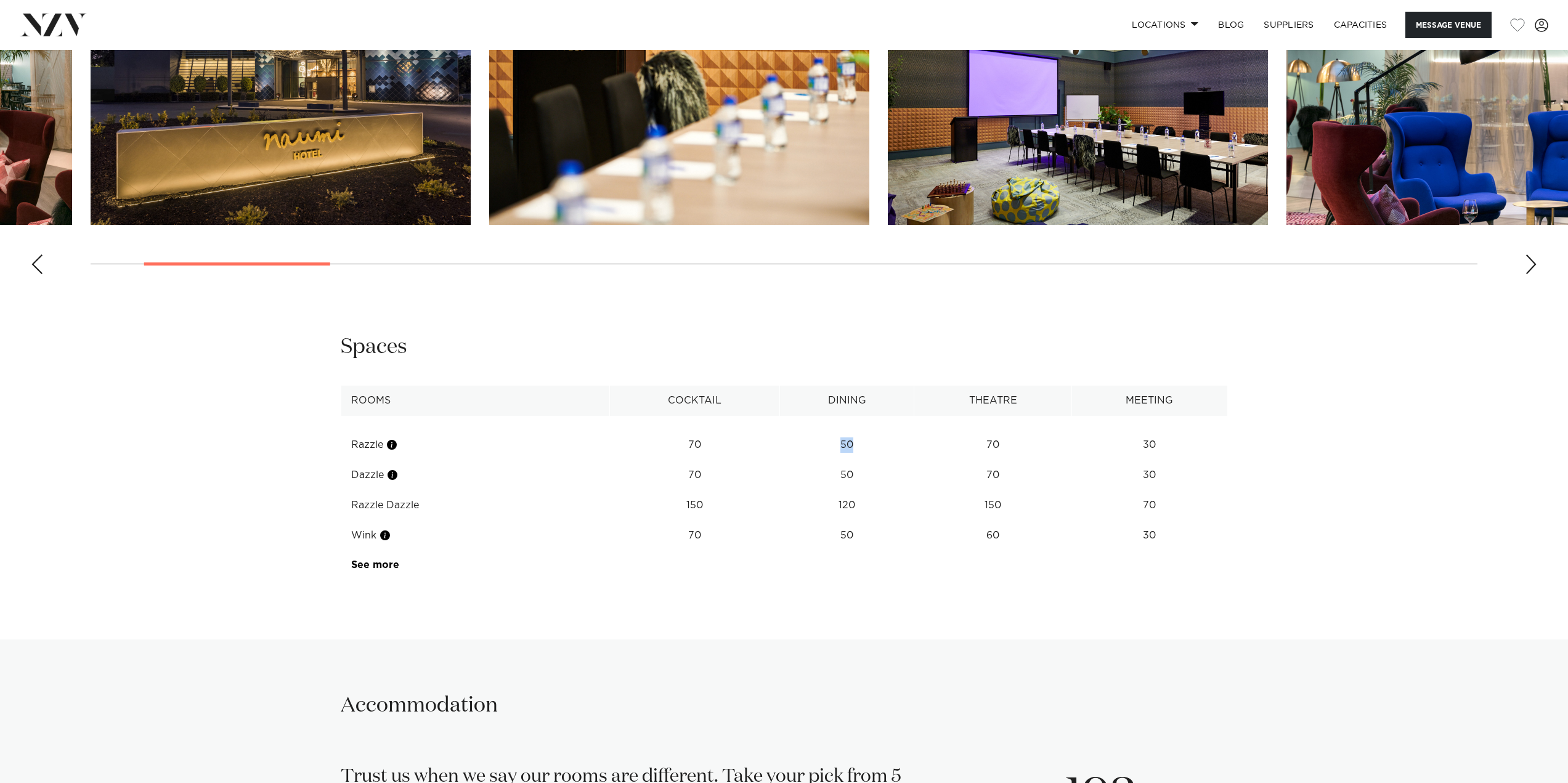
drag, startPoint x: 839, startPoint y: 480, endPoint x: 894, endPoint y: 480, distance: 55.0
click at [894, 460] on td "50" at bounding box center [847, 444] width 135 height 30
click at [895, 460] on td "50" at bounding box center [847, 444] width 135 height 30
click at [394, 570] on link "See more" at bounding box center [399, 564] width 96 height 10
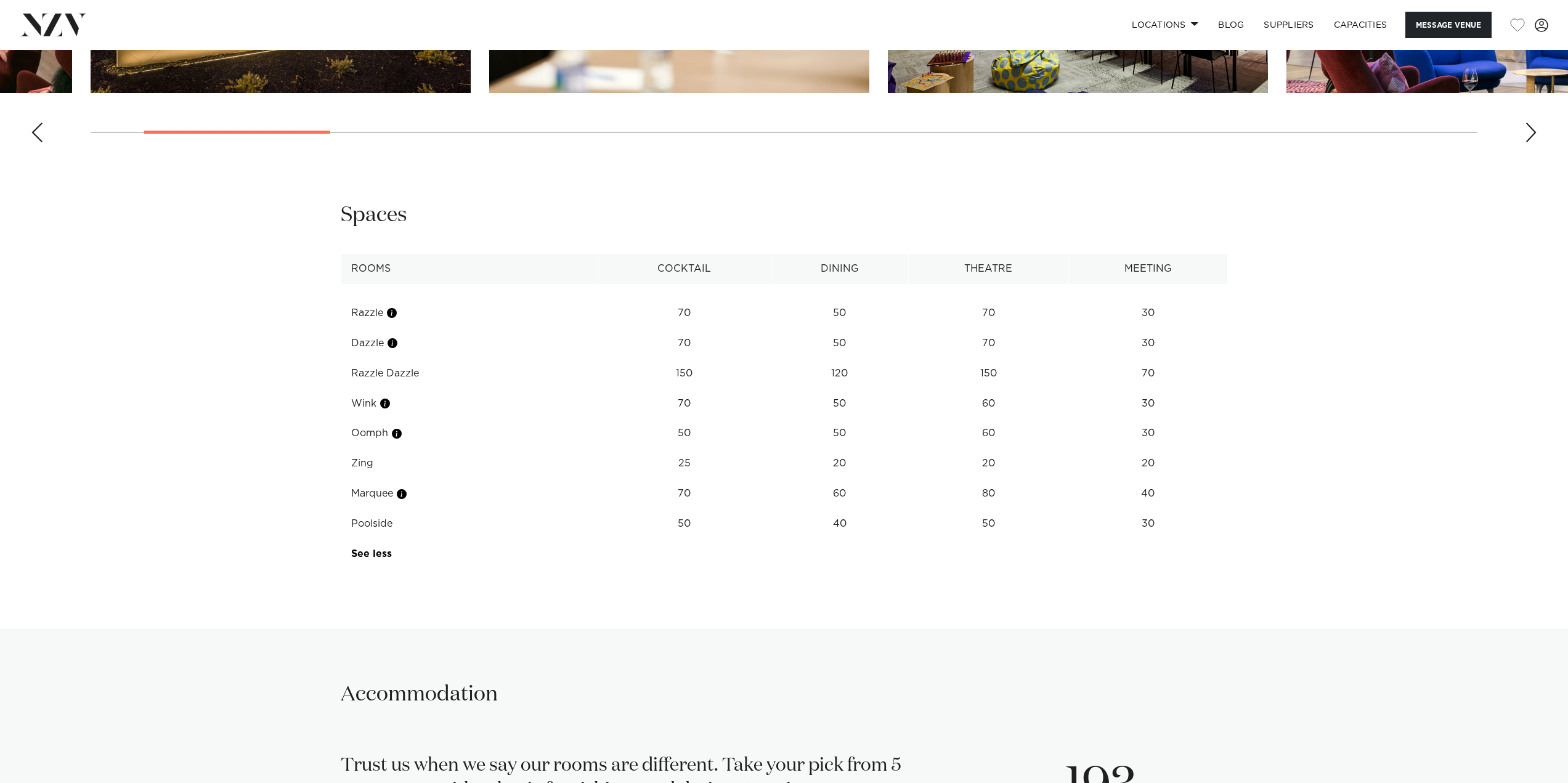
scroll to position [1711, 0]
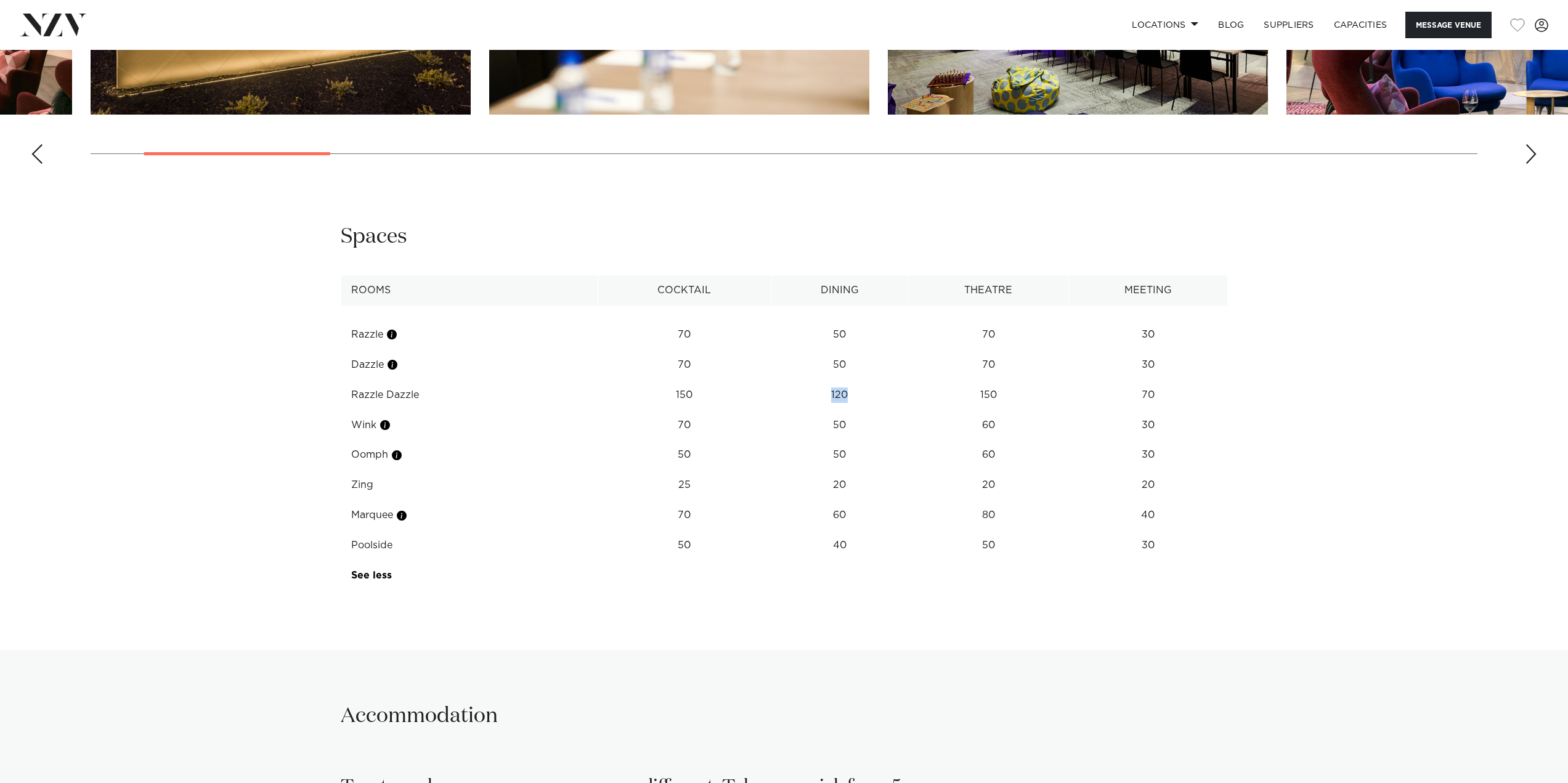
drag, startPoint x: 815, startPoint y: 432, endPoint x: 856, endPoint y: 418, distance: 43.3
click at [856, 410] on td "120" at bounding box center [840, 395] width 138 height 30
click at [832, 380] on td "50" at bounding box center [840, 365] width 138 height 30
drag, startPoint x: 829, startPoint y: 436, endPoint x: 852, endPoint y: 430, distance: 23.8
click at [852, 410] on td "120" at bounding box center [840, 395] width 138 height 30
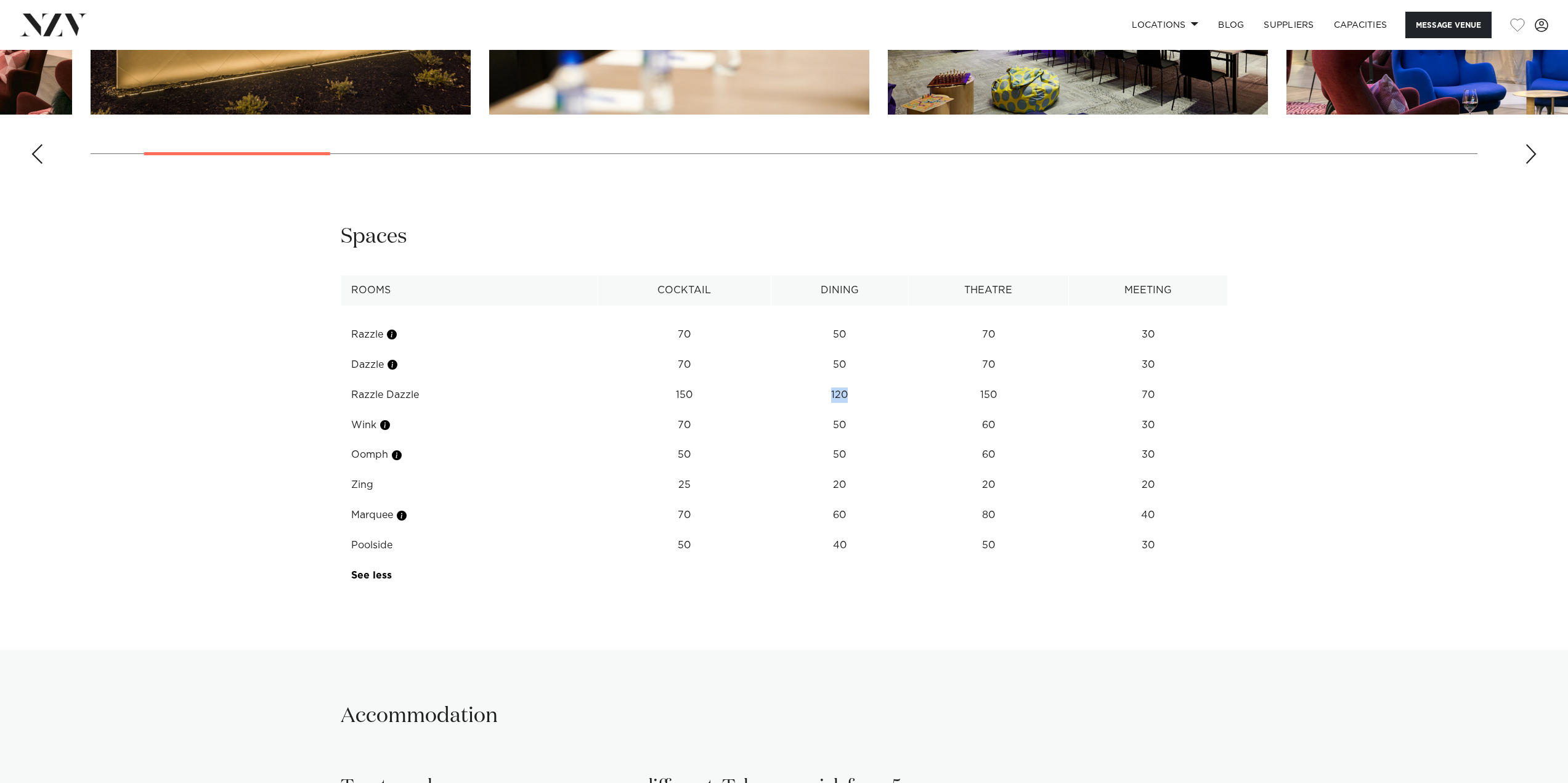
click at [850, 410] on td "120" at bounding box center [840, 395] width 138 height 30
click at [835, 410] on td "120" at bounding box center [840, 395] width 138 height 30
drag, startPoint x: 821, startPoint y: 439, endPoint x: 850, endPoint y: 434, distance: 29.4
click at [850, 410] on td "120" at bounding box center [840, 395] width 138 height 30
click at [752, 410] on td "150" at bounding box center [684, 395] width 173 height 30
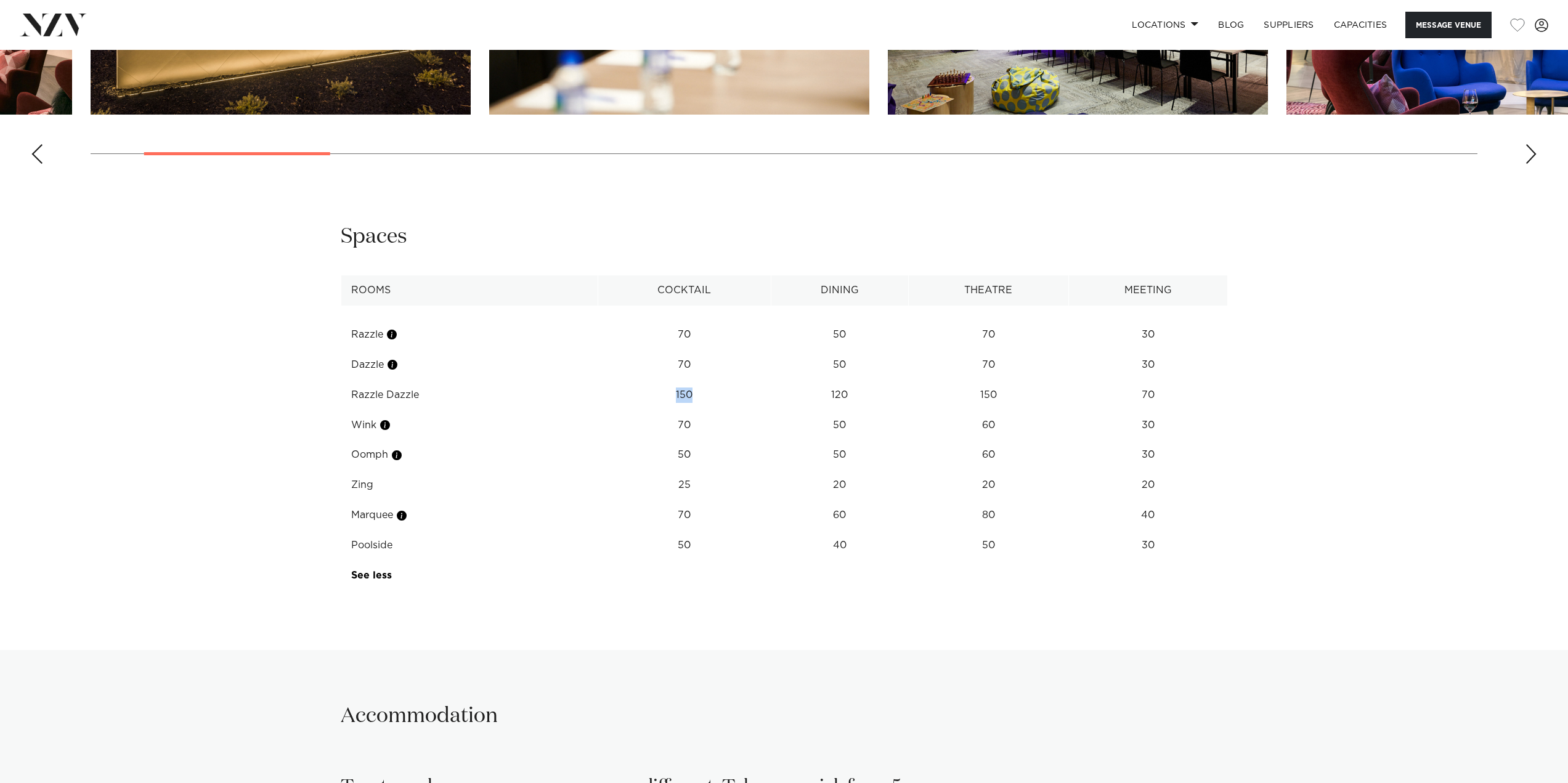
drag, startPoint x: 713, startPoint y: 444, endPoint x: 670, endPoint y: 443, distance: 43.0
click at [666, 410] on td "150" at bounding box center [684, 395] width 173 height 30
click at [671, 410] on td "150" at bounding box center [684, 395] width 173 height 30
click at [795, 410] on td "120" at bounding box center [840, 395] width 138 height 30
drag, startPoint x: 654, startPoint y: 450, endPoint x: 691, endPoint y: 432, distance: 41.1
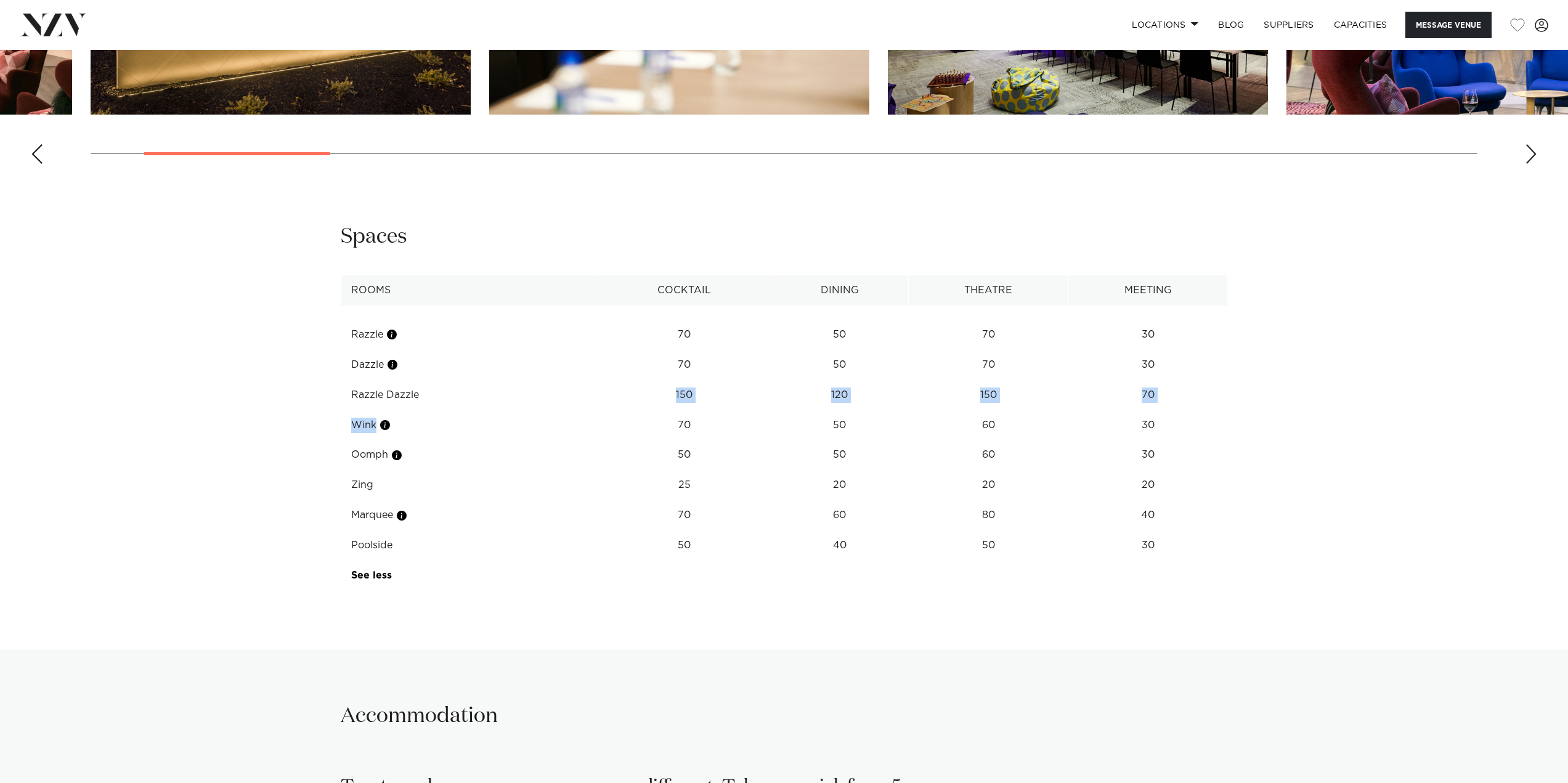
click at [680, 437] on tbody "Razzle 70 50 70 30 Dazzle 70 50 70 30 Razzle Dazzle 150 120 150 70 Wink 70 50 6…" at bounding box center [784, 448] width 886 height 285
click at [687, 410] on td "150" at bounding box center [684, 395] width 173 height 30
click at [674, 410] on td "150" at bounding box center [684, 395] width 173 height 30
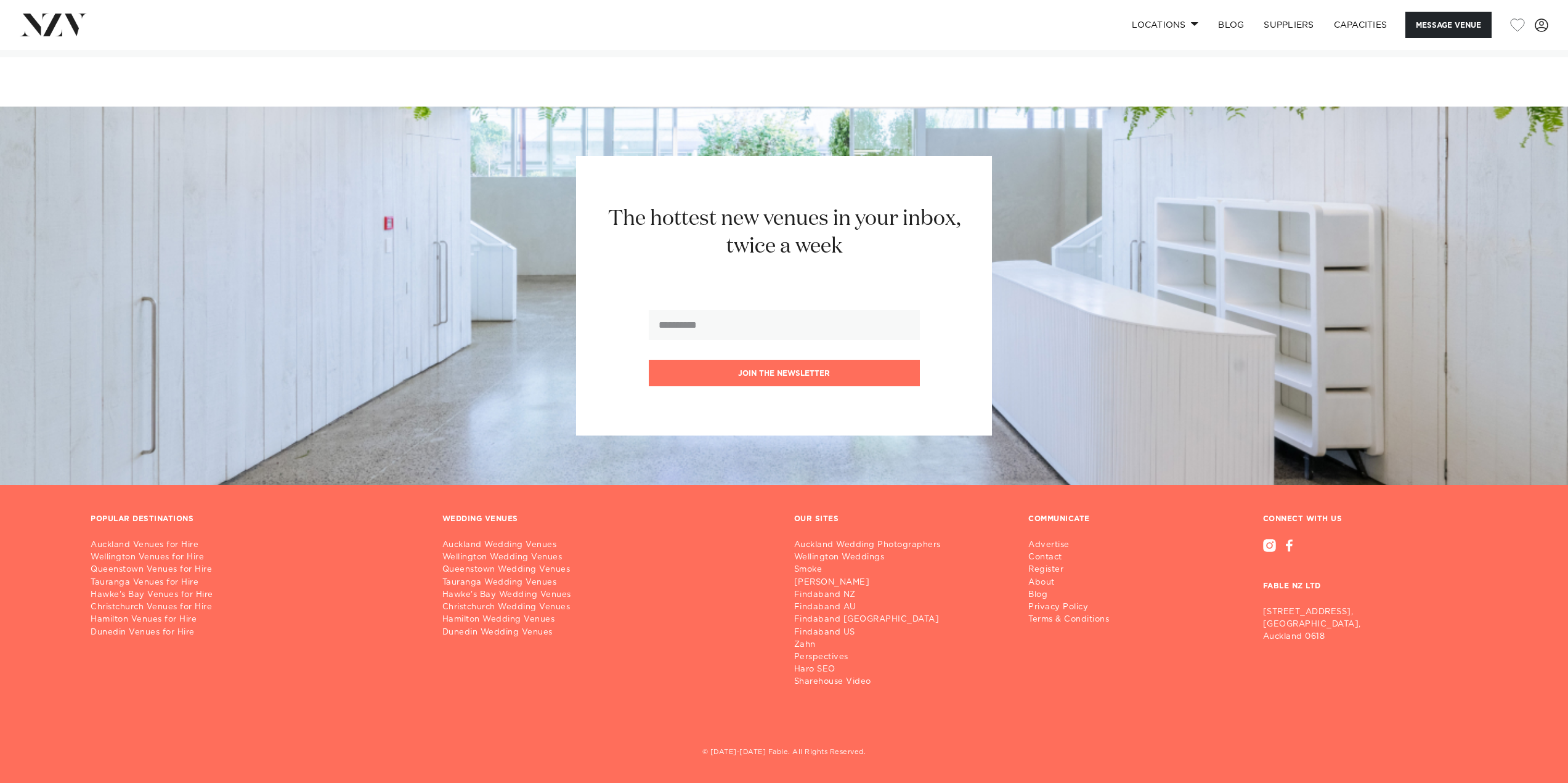
scroll to position [2882, 0]
click at [515, 542] on link "Auckland Wedding Venues" at bounding box center [608, 545] width 332 height 12
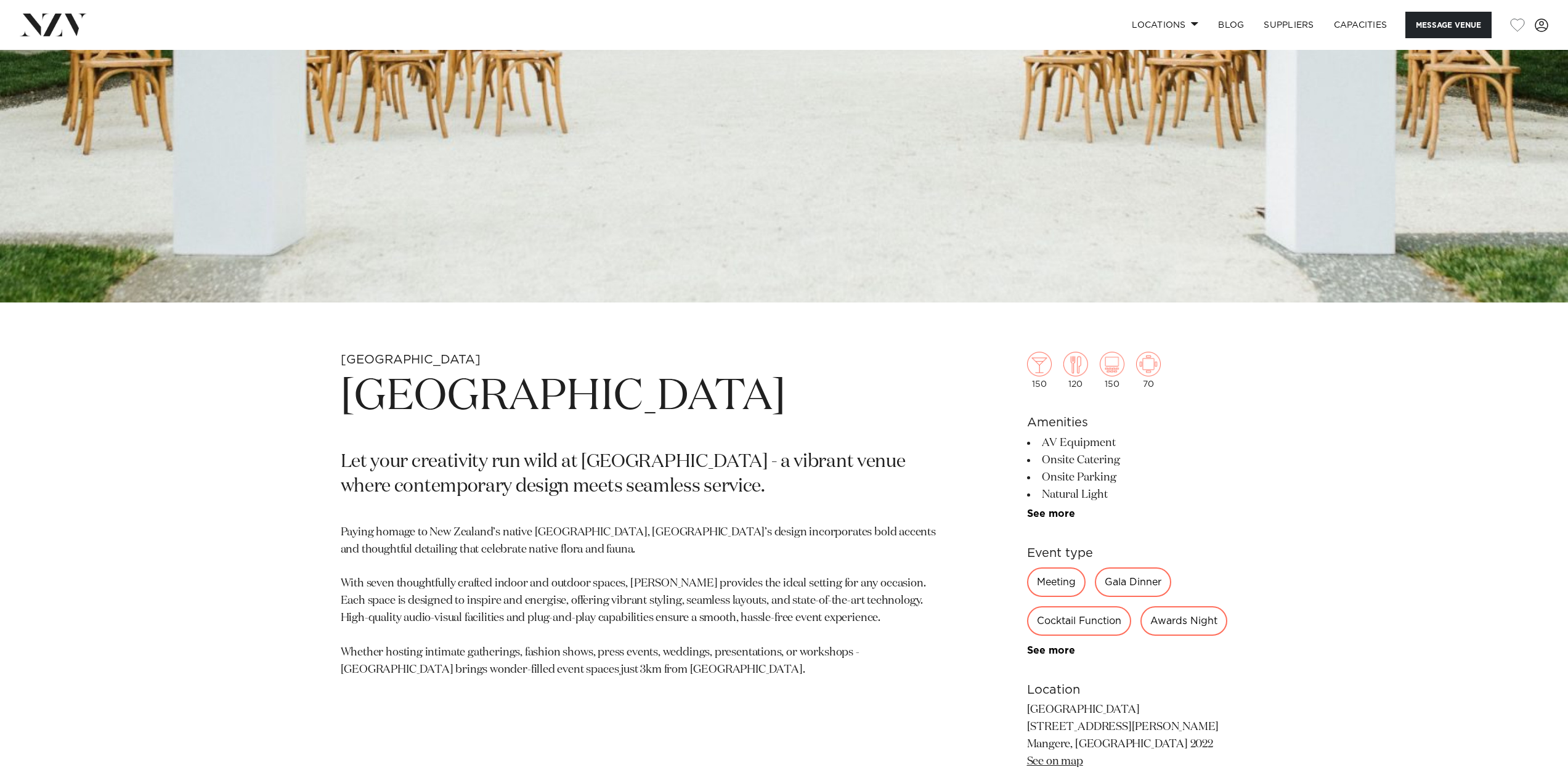
scroll to position [480, 0]
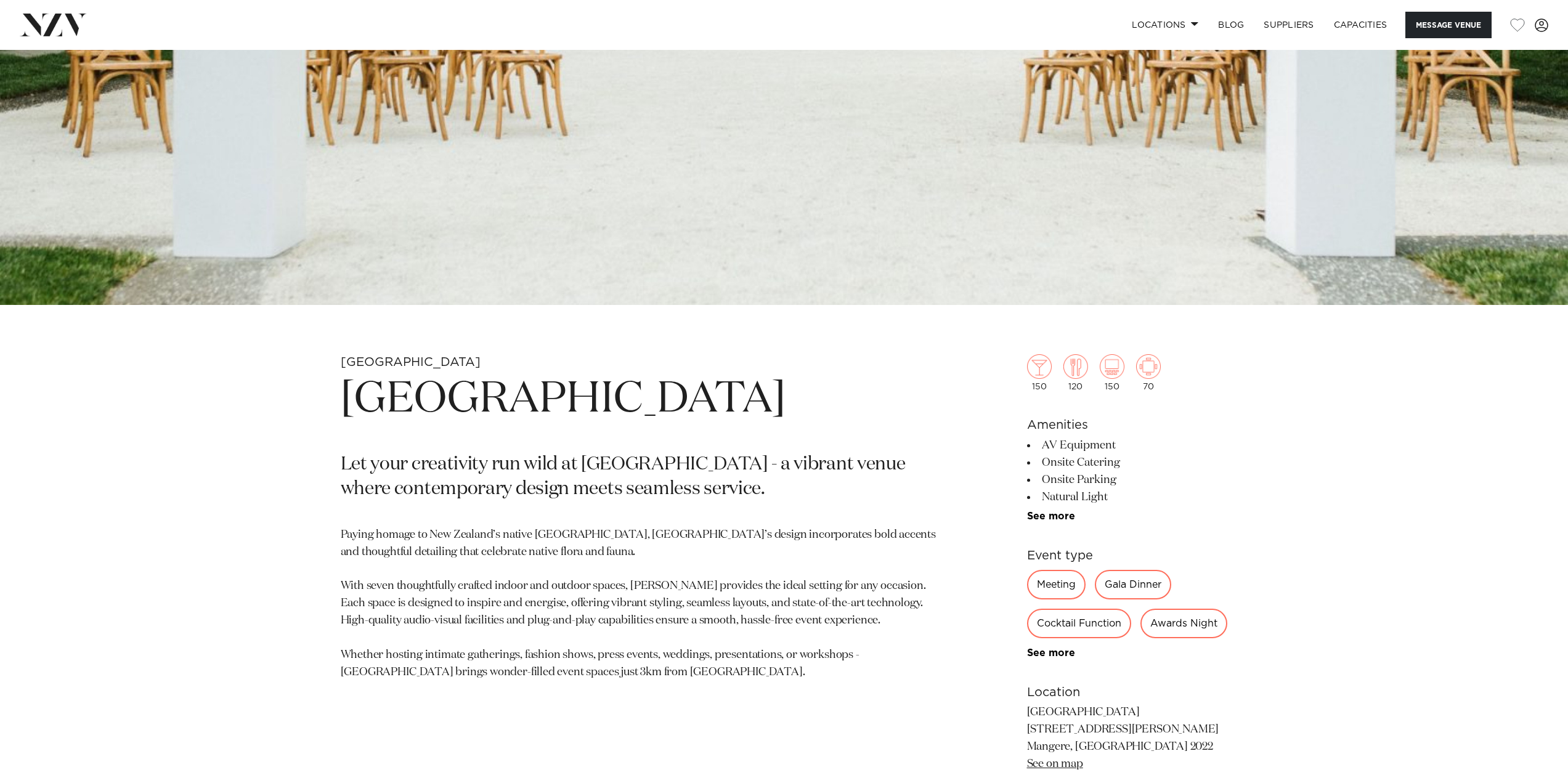
click at [1050, 658] on link "See more" at bounding box center [1075, 652] width 96 height 10
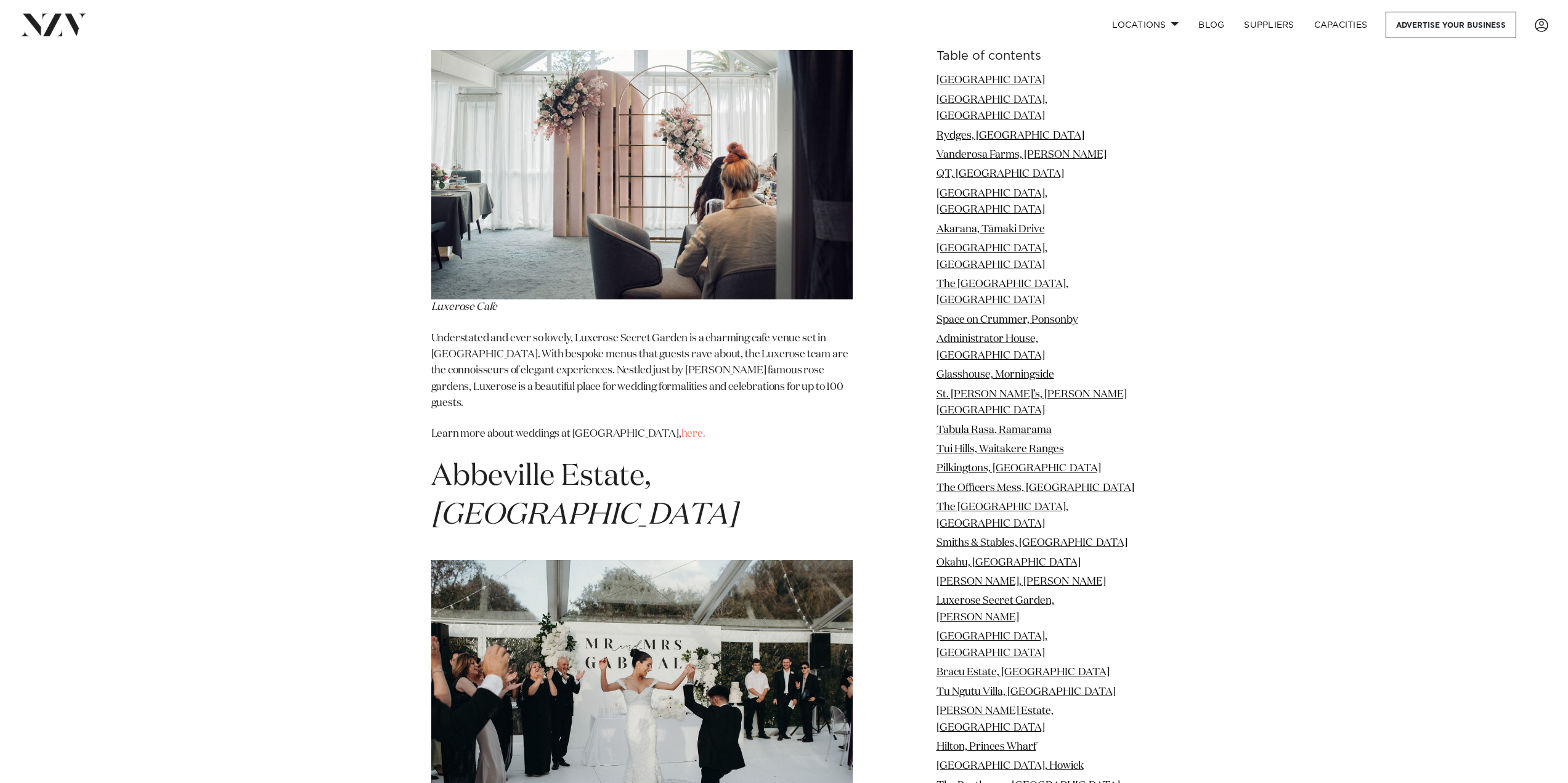
scroll to position [12625, 0]
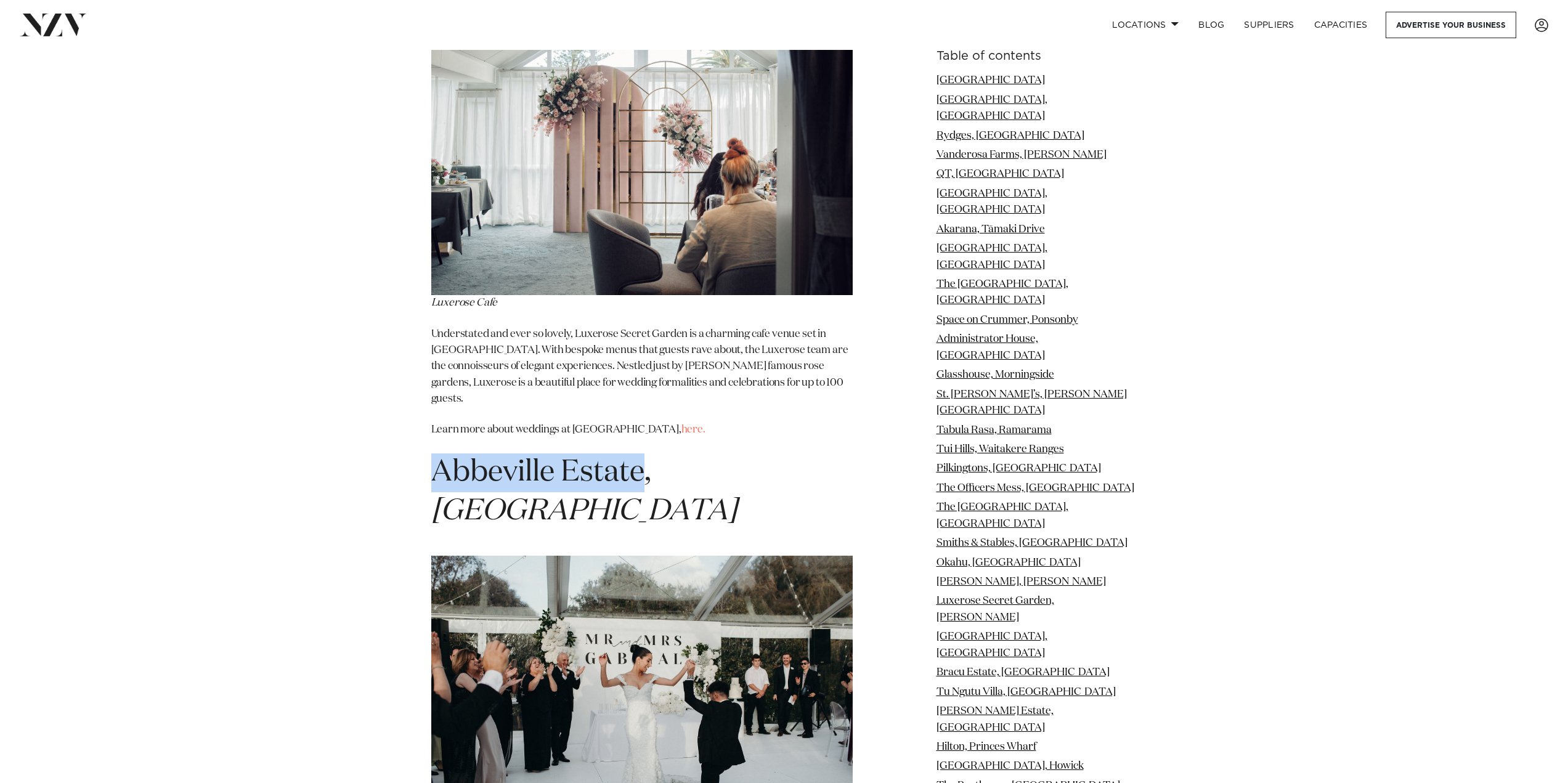
drag, startPoint x: 432, startPoint y: 73, endPoint x: 642, endPoint y: 80, distance: 210.1
click at [642, 458] on span "[GEOGRAPHIC_DATA], [GEOGRAPHIC_DATA]" at bounding box center [584, 492] width 305 height 68
drag, startPoint x: 628, startPoint y: 81, endPoint x: 617, endPoint y: 80, distance: 11.0
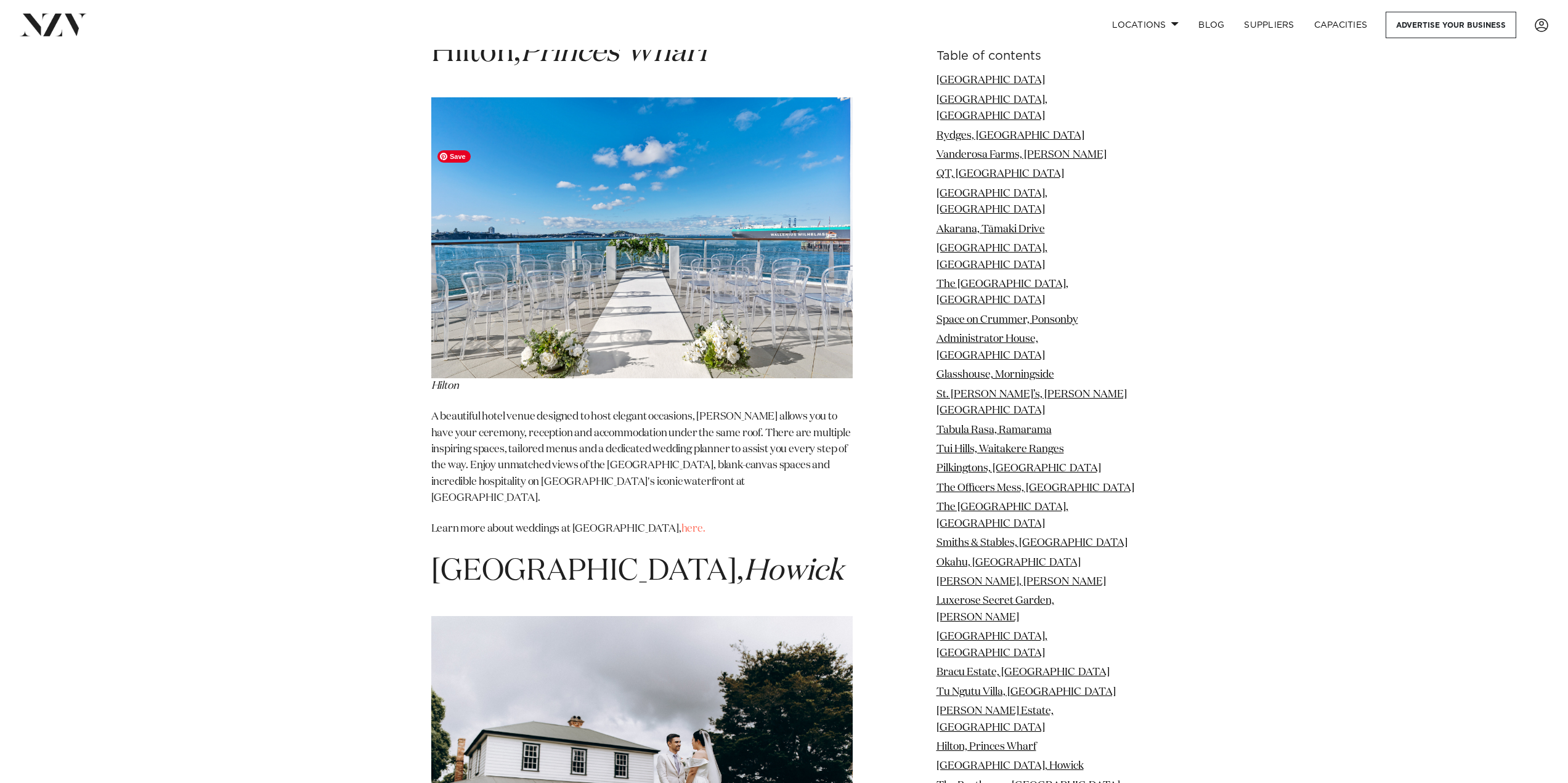
scroll to position [15211, 0]
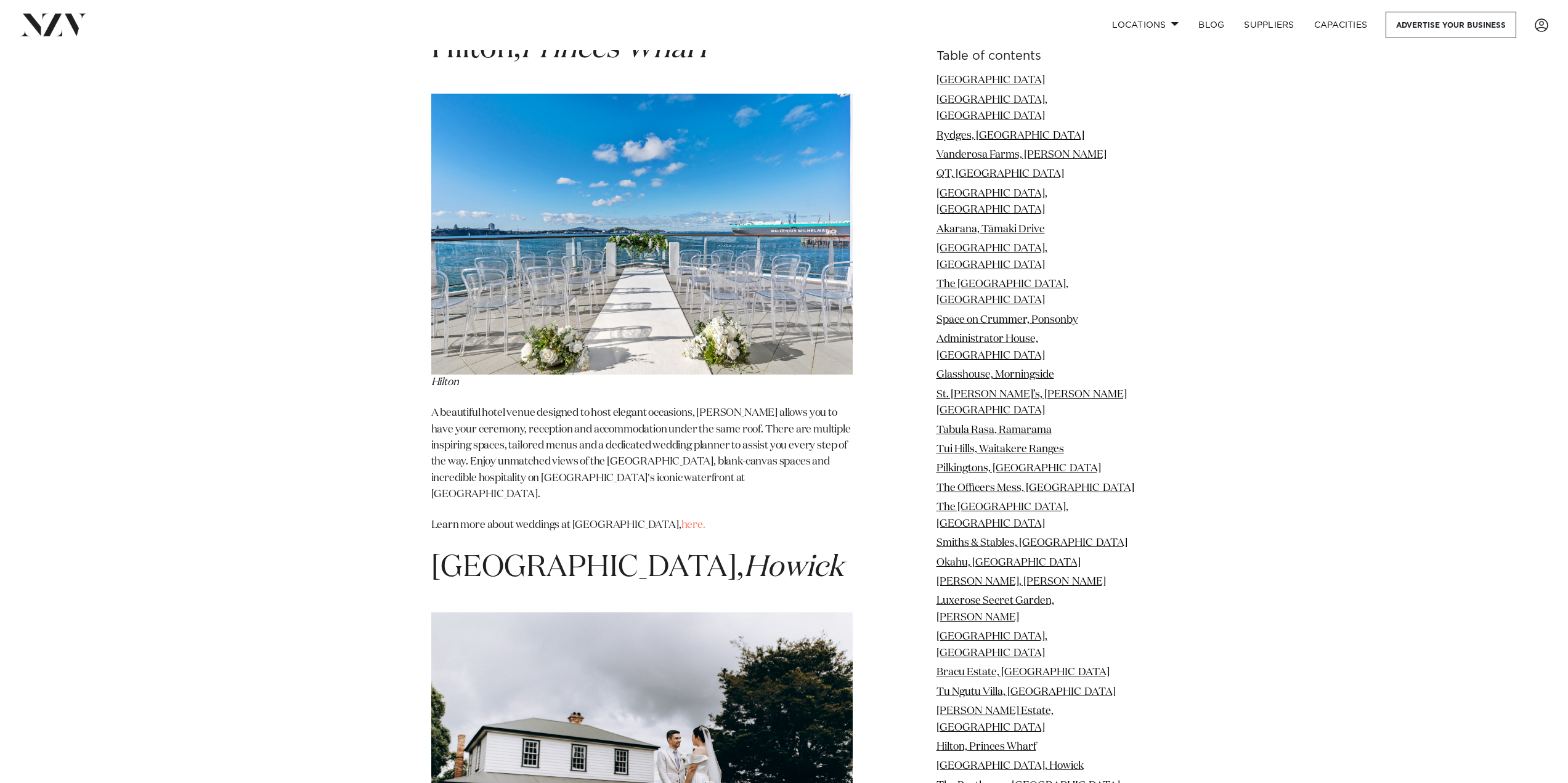
drag, startPoint x: 697, startPoint y: 569, endPoint x: 707, endPoint y: 575, distance: 11.7
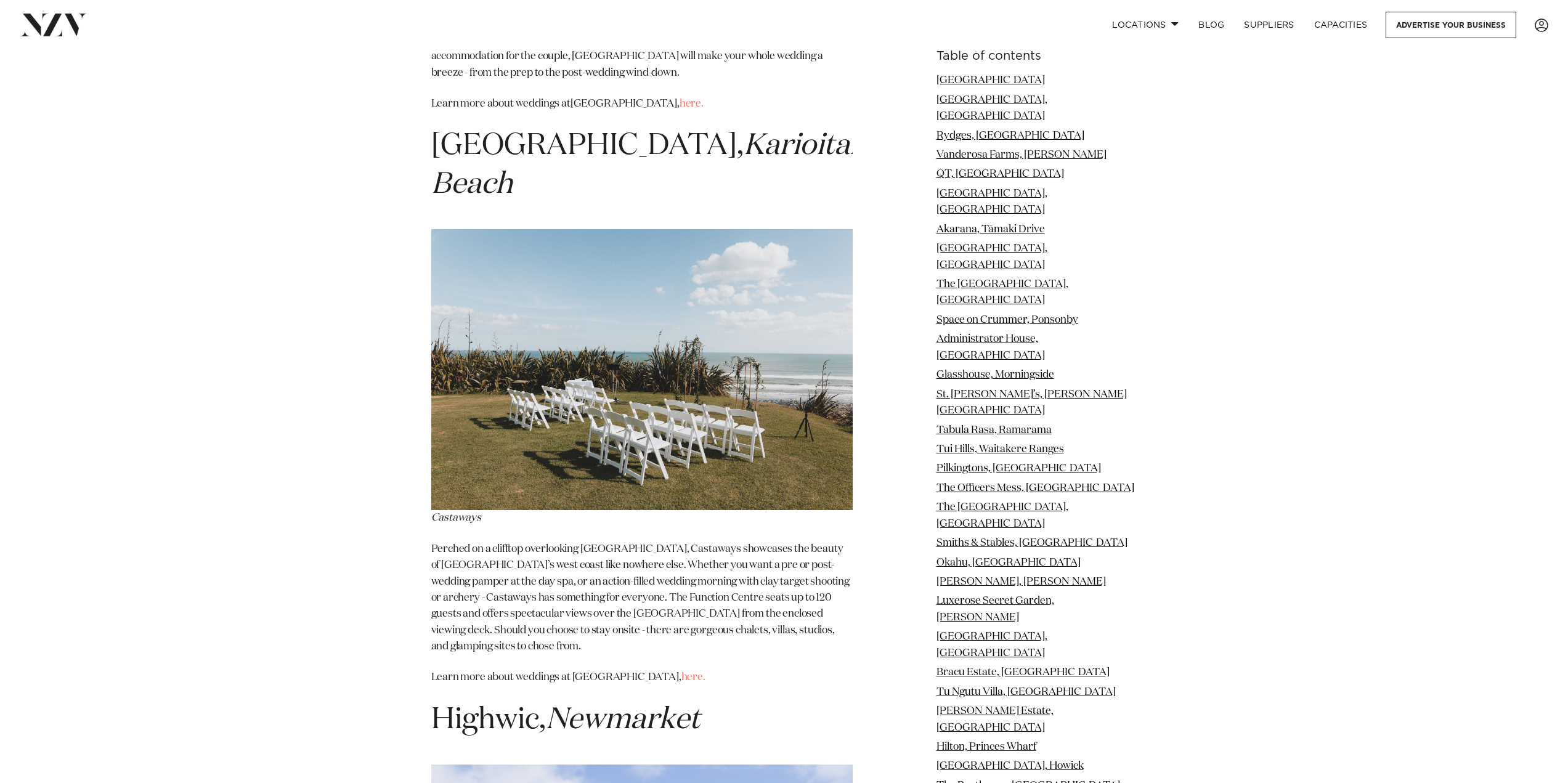
scroll to position [18783, 0]
drag, startPoint x: 477, startPoint y: 202, endPoint x: 460, endPoint y: 202, distance: 17.0
click at [460, 706] on span "Highwic, Newmarket" at bounding box center [565, 720] width 268 height 29
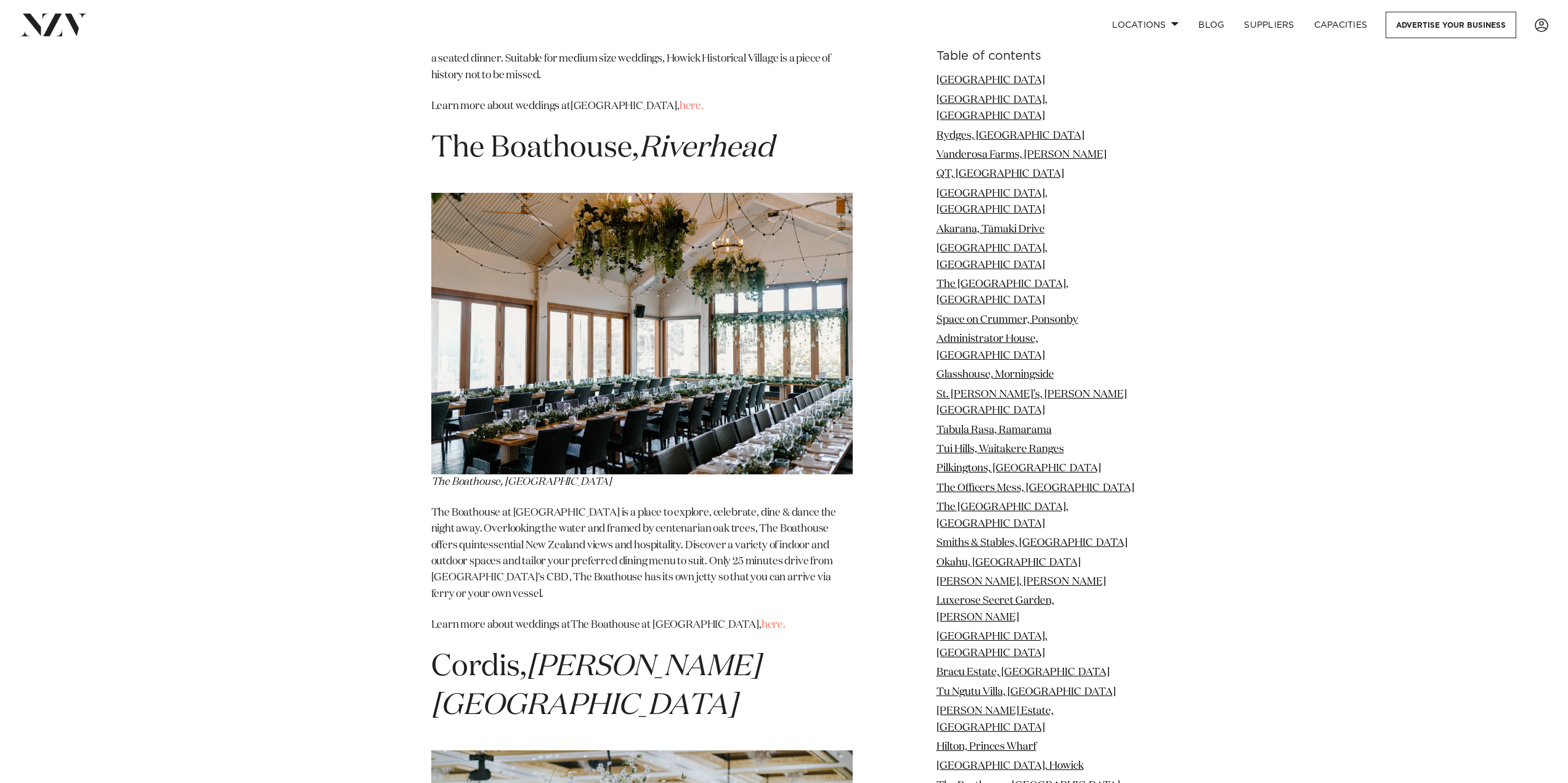
scroll to position [16196, 0]
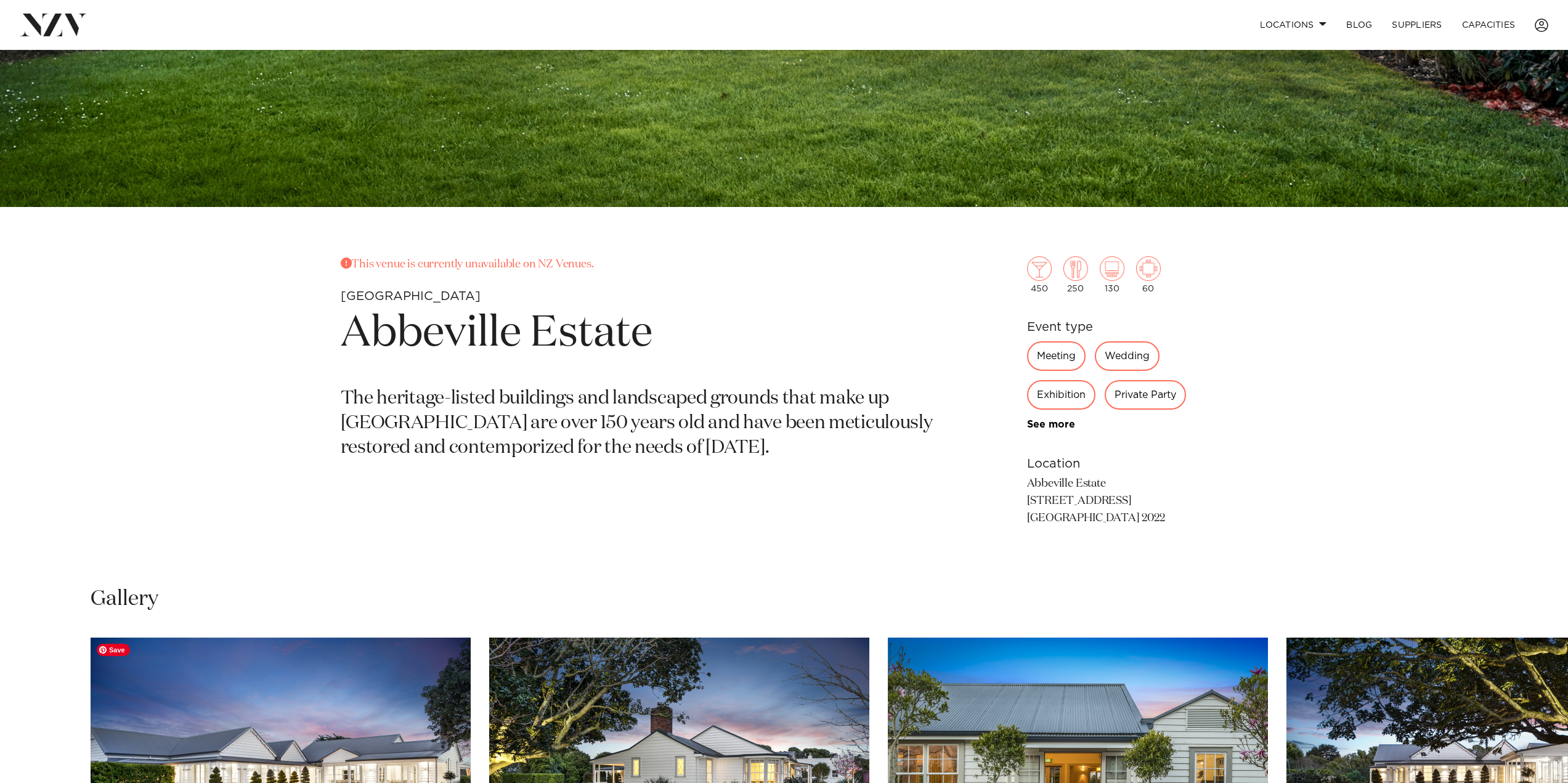
scroll to position [573, 0]
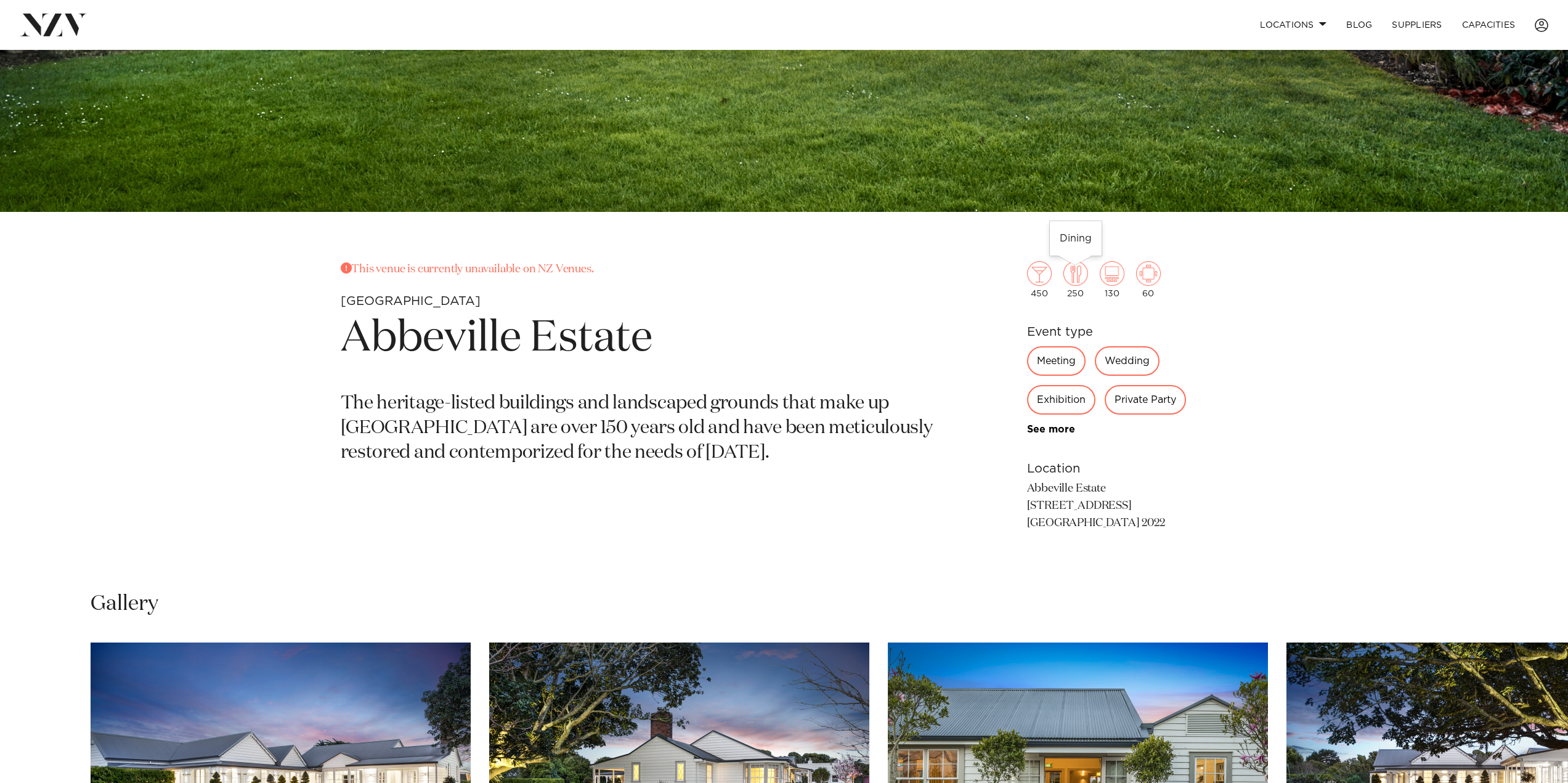
click at [1077, 272] on img at bounding box center [1075, 274] width 25 height 25
drag, startPoint x: 1024, startPoint y: 484, endPoint x: 1106, endPoint y: 484, distance: 82.0
click at [1113, 485] on div "This venue is currently unavailable on NZ Venues. Auckland Abbeville Estate The…" at bounding box center [784, 417] width 1048 height 311
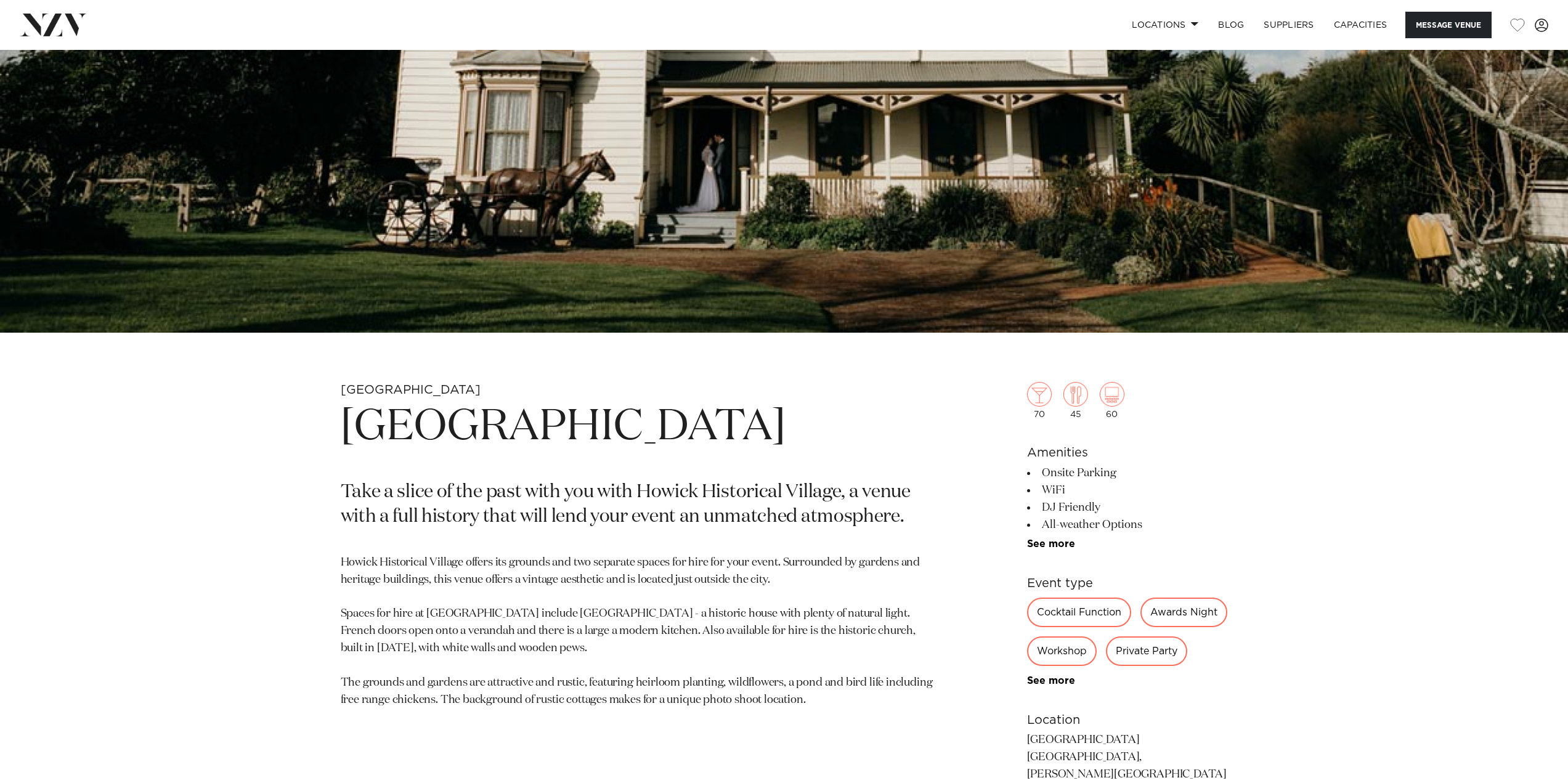
scroll to position [492, 0]
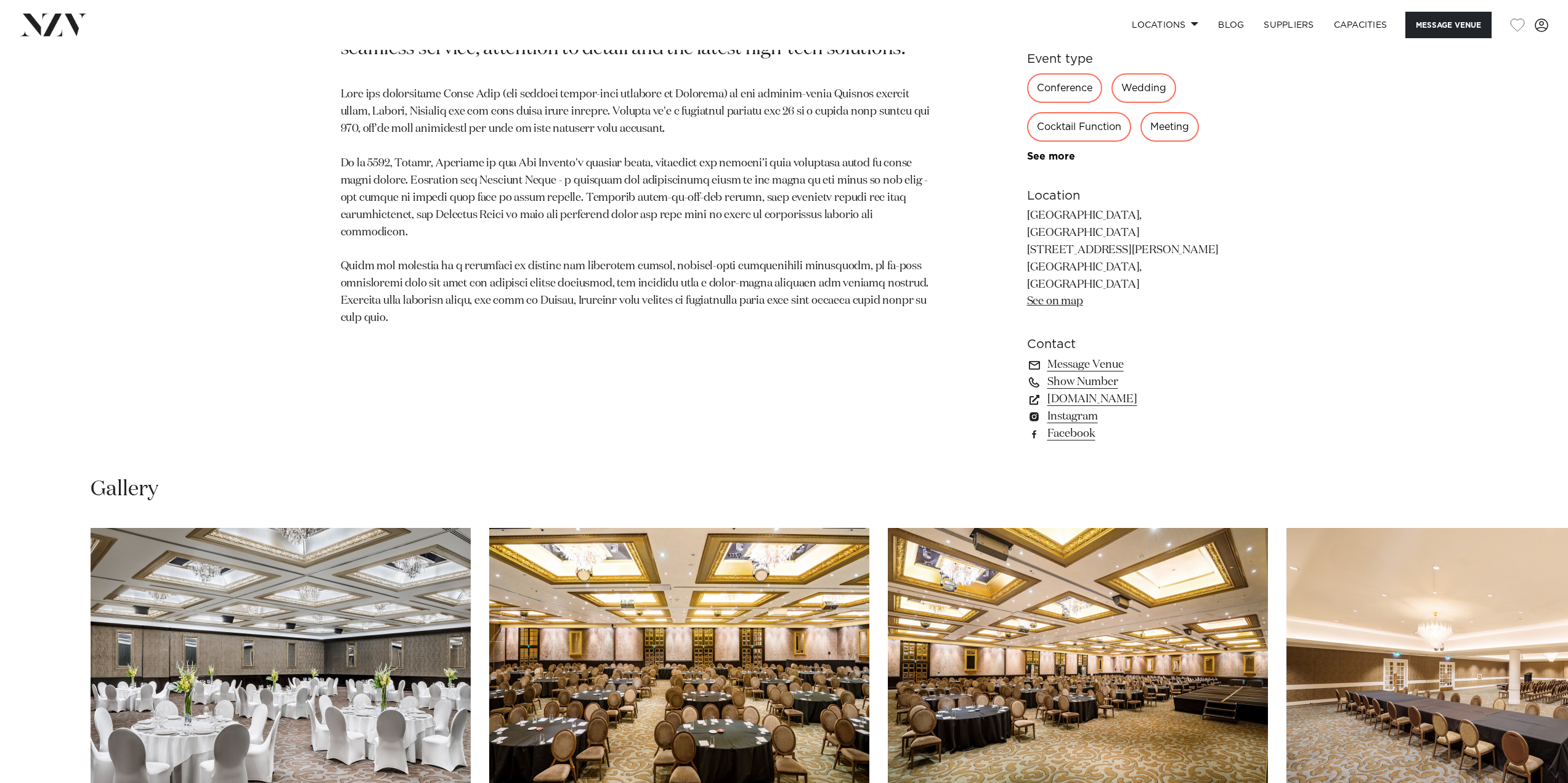
scroll to position [1047, 0]
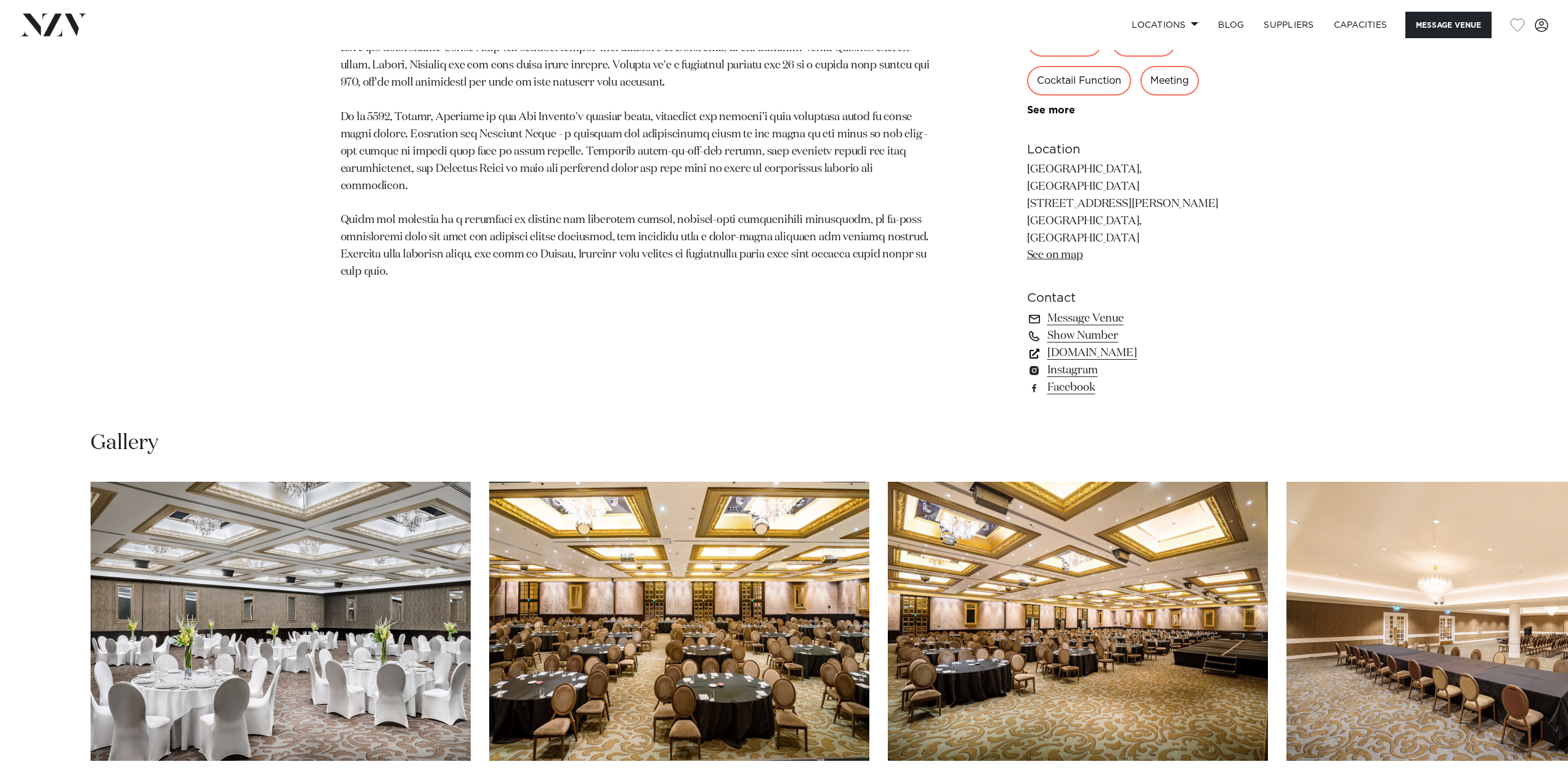
click at [1144, 344] on link "[DOMAIN_NAME]" at bounding box center [1127, 352] width 201 height 17
